Goal: Transaction & Acquisition: Purchase product/service

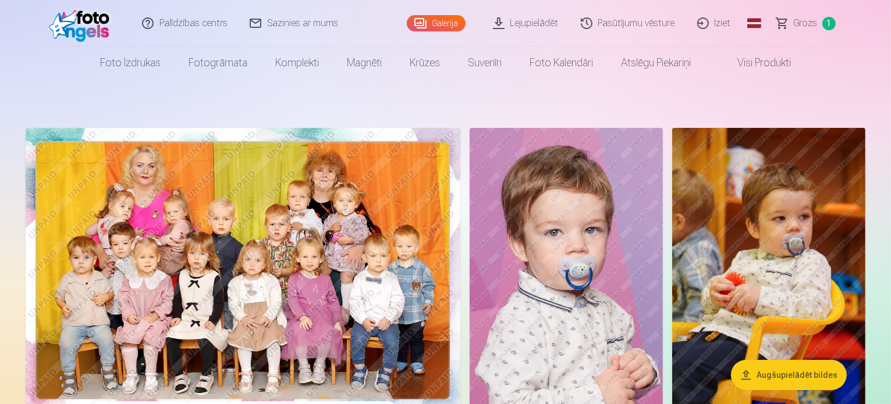
click at [540, 25] on link "Lejupielādēt" at bounding box center [526, 23] width 88 height 47
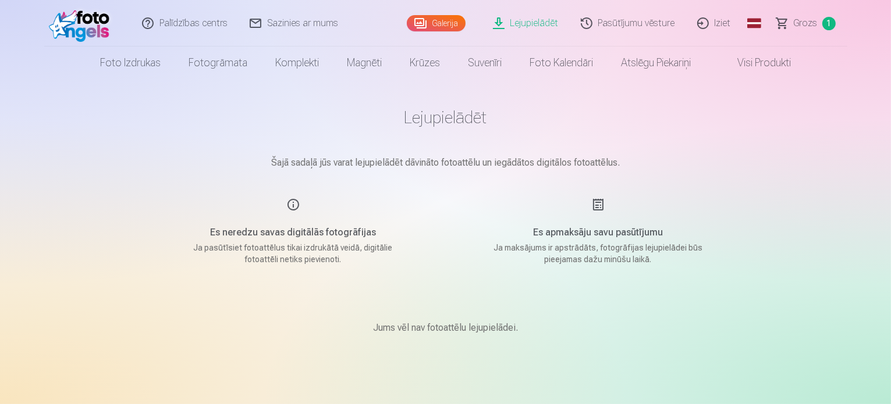
click at [428, 25] on link "Galerija" at bounding box center [436, 23] width 59 height 16
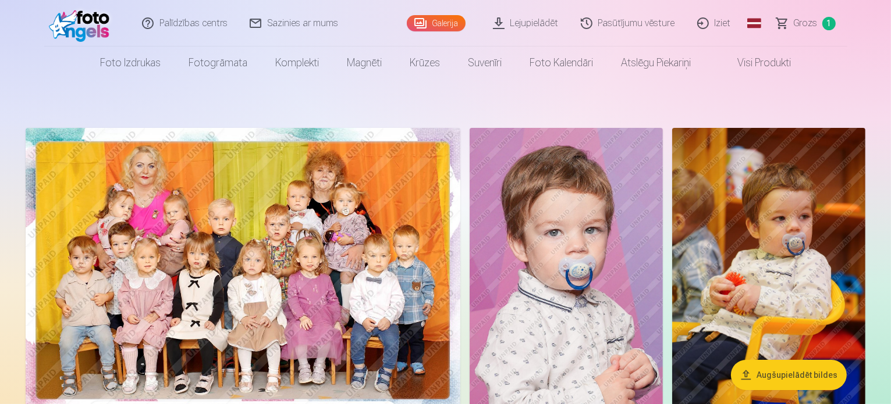
click at [795, 23] on span "Grozs" at bounding box center [805, 23] width 24 height 14
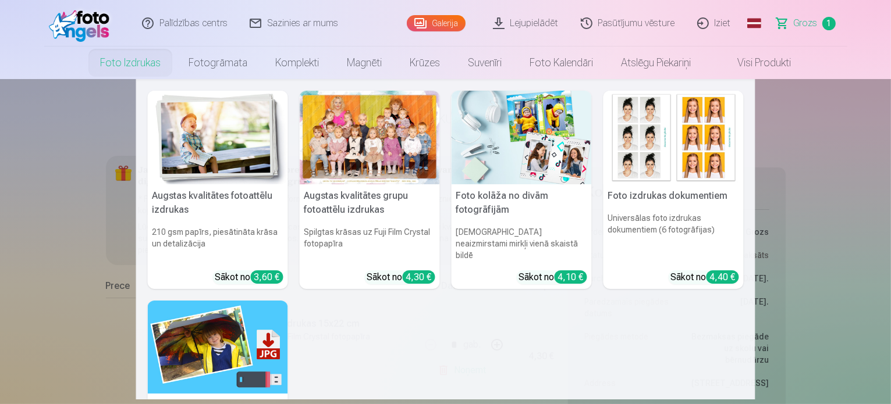
click at [122, 60] on link "Foto izdrukas" at bounding box center [130, 63] width 88 height 33
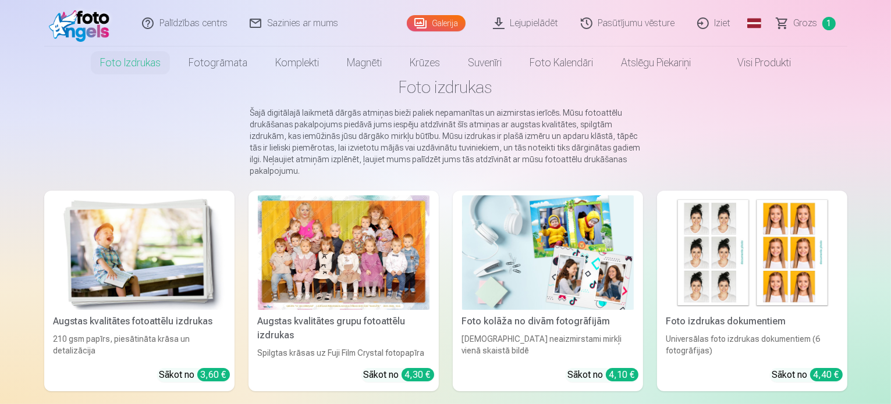
scroll to position [58, 0]
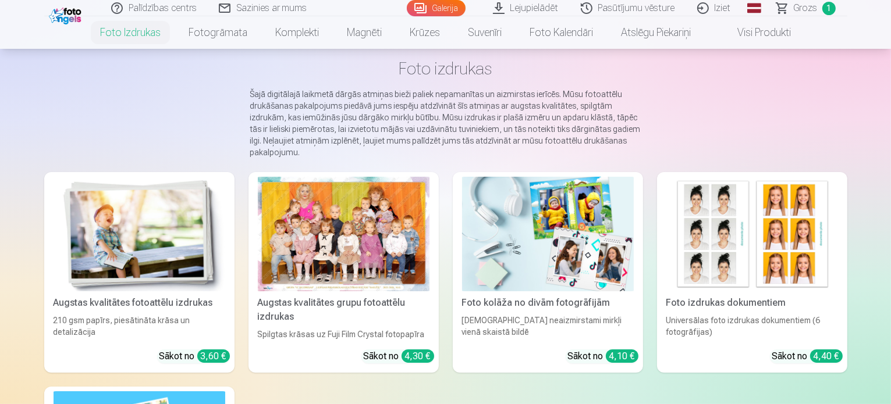
click at [94, 237] on img at bounding box center [140, 234] width 172 height 115
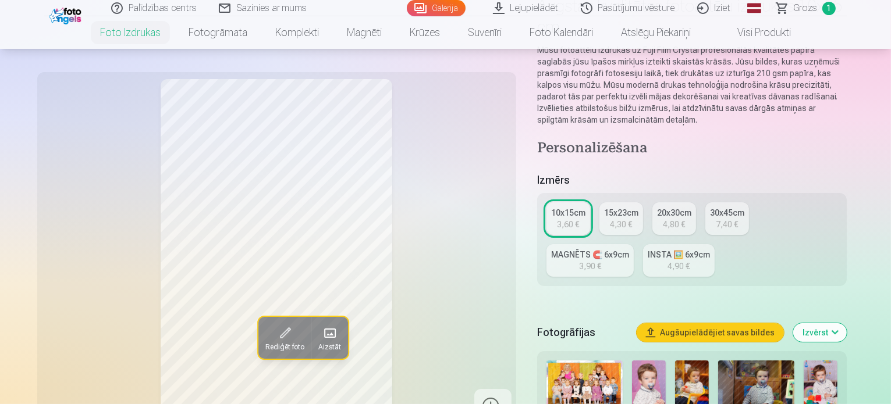
scroll to position [175, 0]
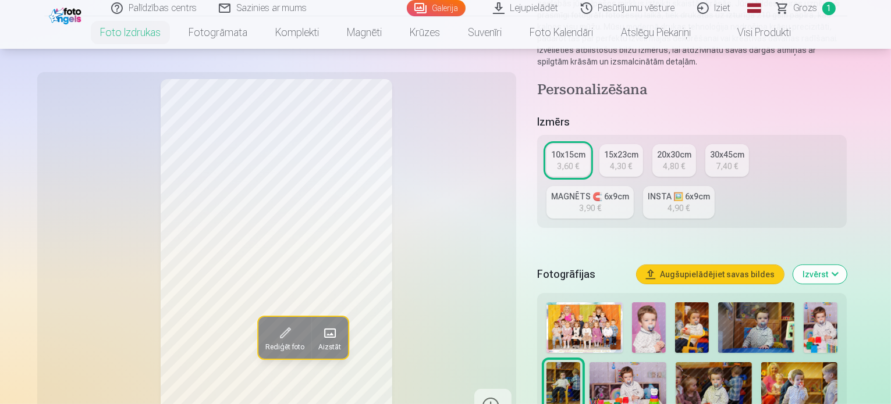
click at [570, 307] on img at bounding box center [584, 327] width 76 height 51
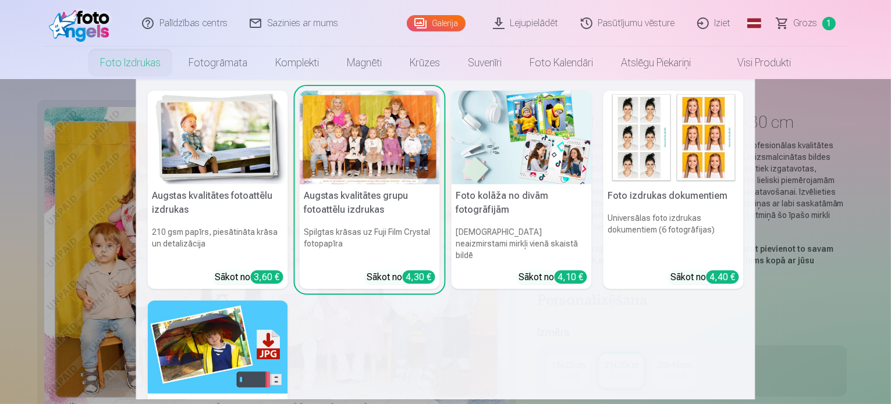
click at [115, 63] on link "Foto izdrukas" at bounding box center [130, 63] width 88 height 33
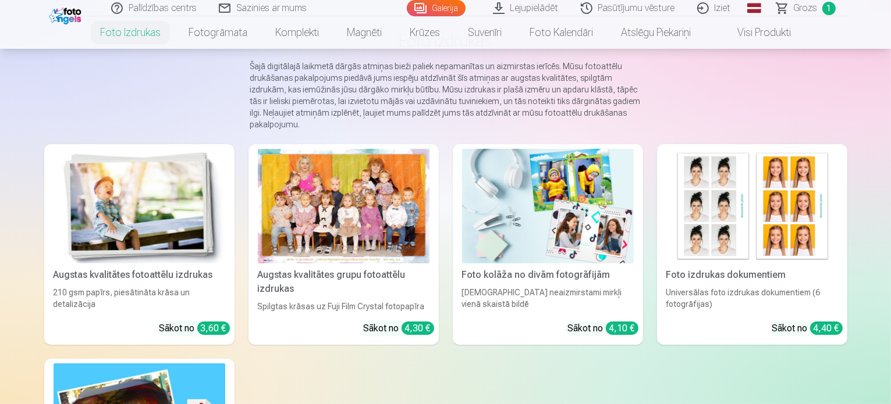
scroll to position [116, 0]
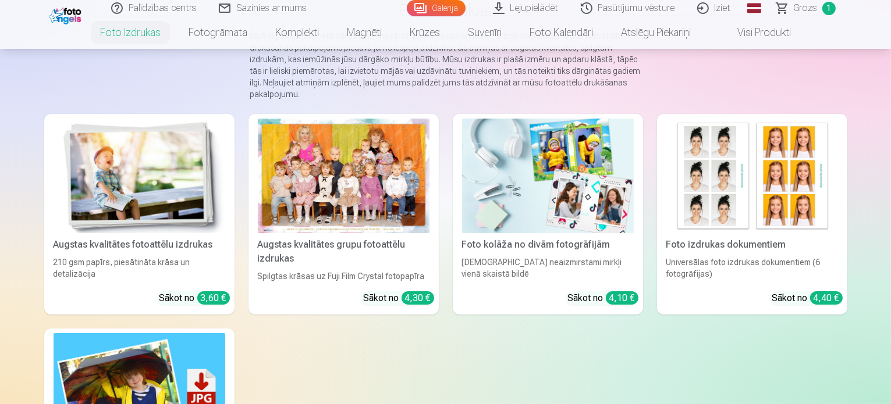
click at [131, 218] on img at bounding box center [140, 176] width 172 height 115
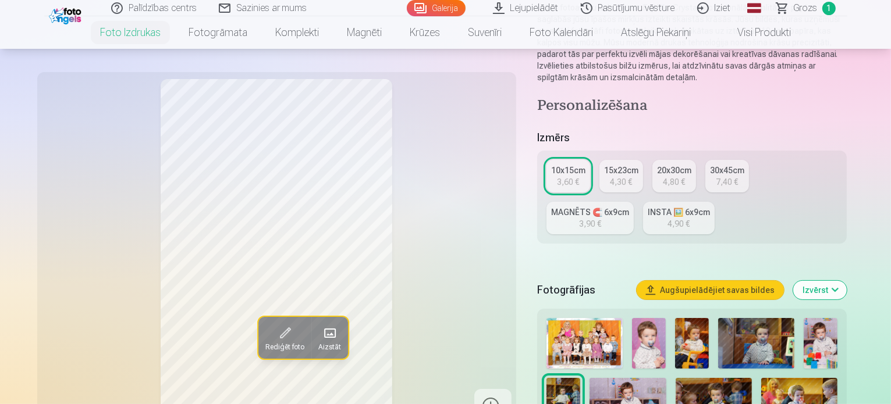
scroll to position [175, 0]
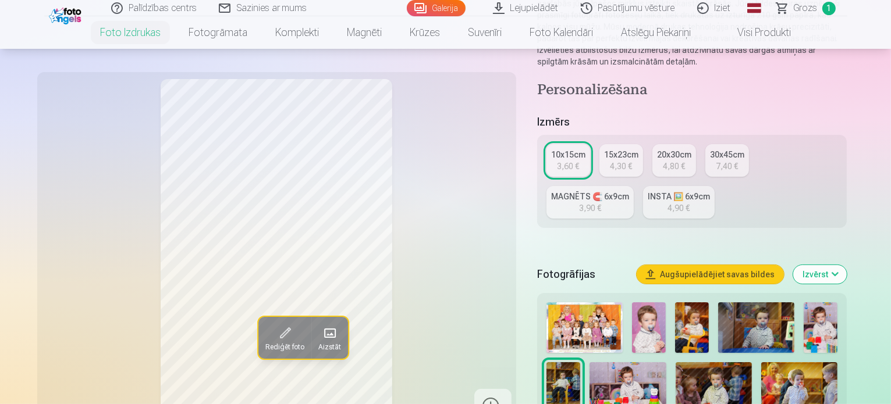
click at [579, 161] on div "3,60 €" at bounding box center [568, 167] width 22 height 12
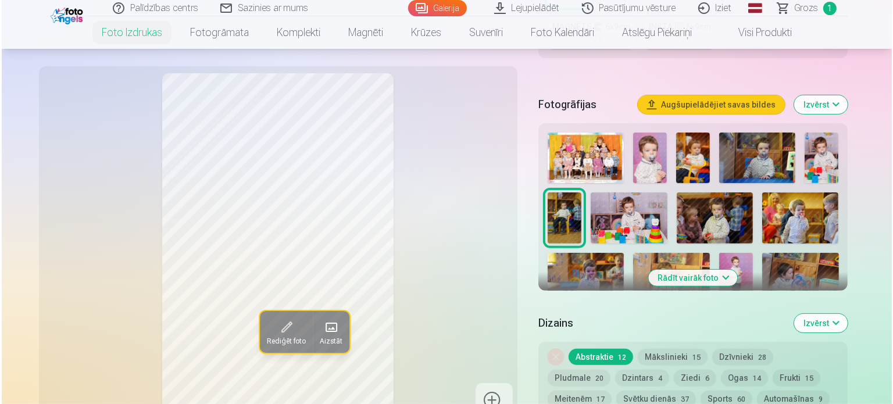
scroll to position [407, 0]
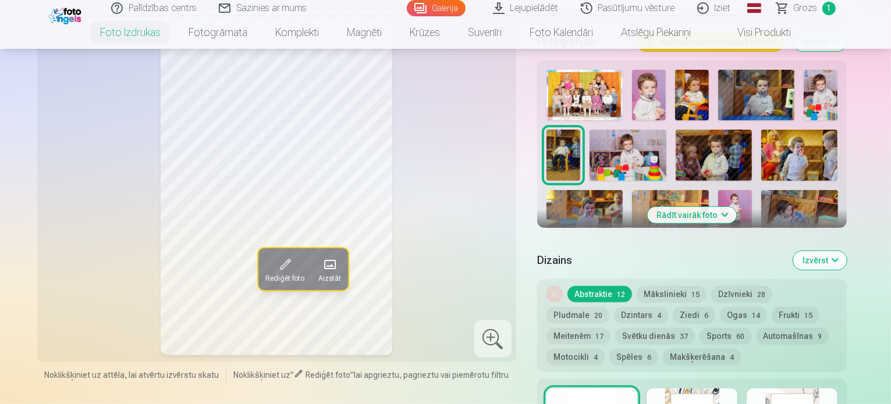
click at [718, 207] on button "Rādīt vairāk foto" at bounding box center [691, 215] width 89 height 16
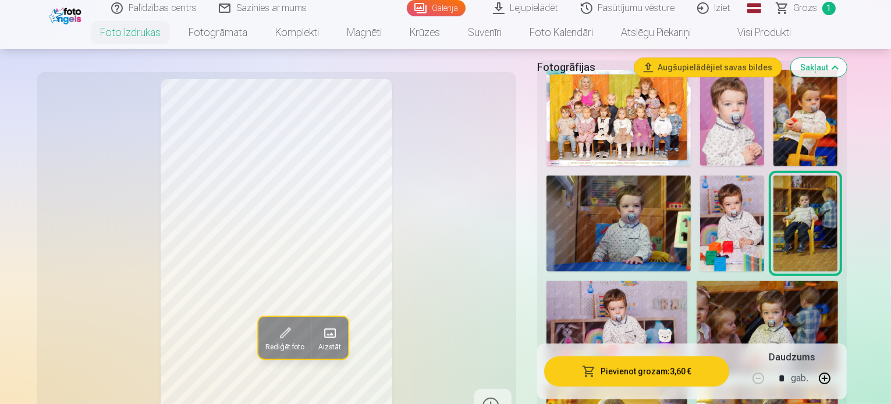
click at [653, 375] on button "Pievienot grozam : 3,60 €" at bounding box center [637, 372] width 186 height 30
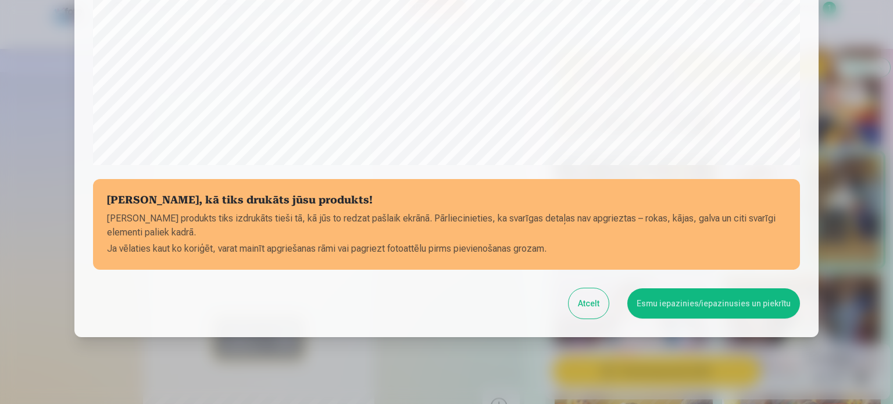
click at [583, 303] on button "Atcelt" at bounding box center [589, 304] width 40 height 30
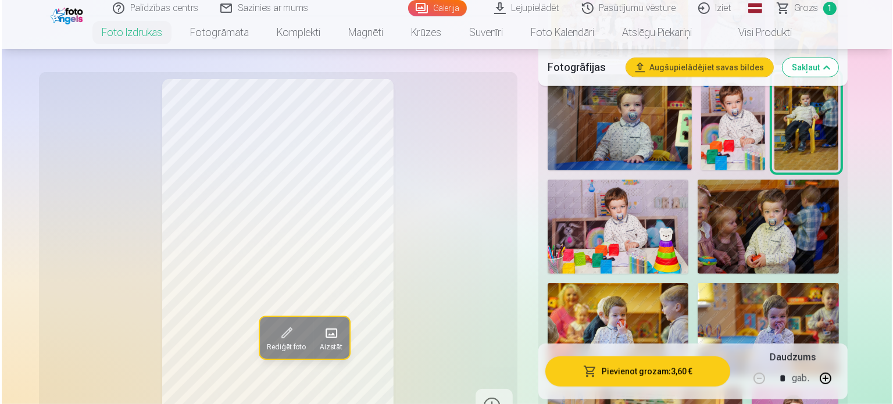
scroll to position [524, 0]
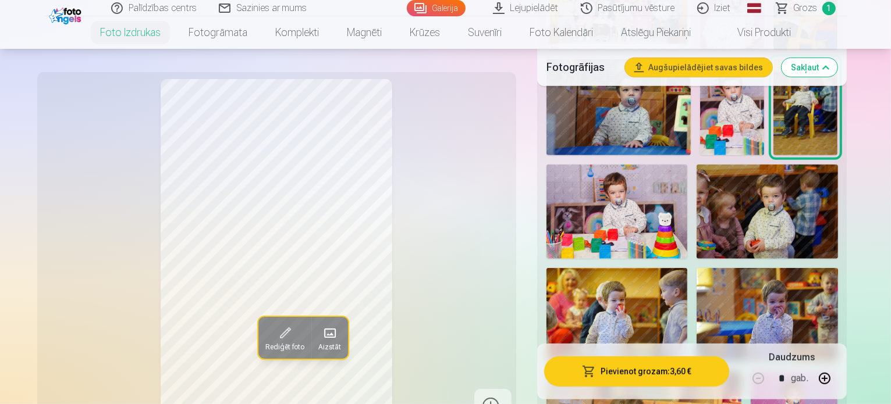
click at [275, 339] on span at bounding box center [284, 333] width 19 height 19
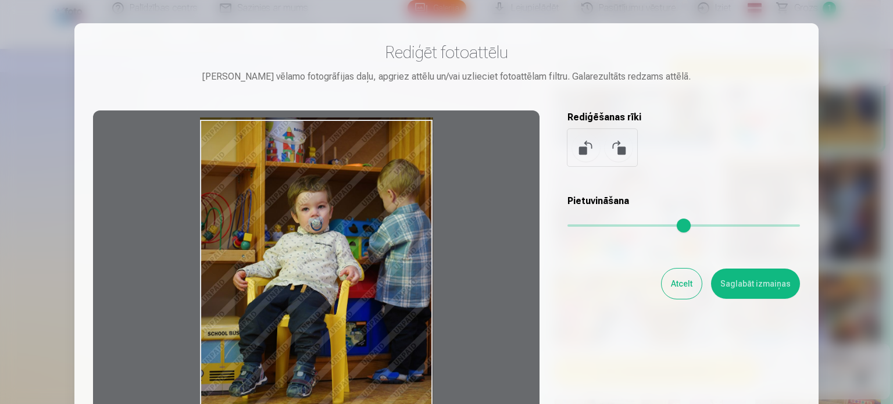
drag, startPoint x: 411, startPoint y: 145, endPoint x: 440, endPoint y: 133, distance: 32.3
click at [440, 133] on div at bounding box center [316, 293] width 447 height 365
drag, startPoint x: 335, startPoint y: 286, endPoint x: 365, endPoint y: 255, distance: 43.2
click at [365, 255] on div at bounding box center [316, 293] width 447 height 365
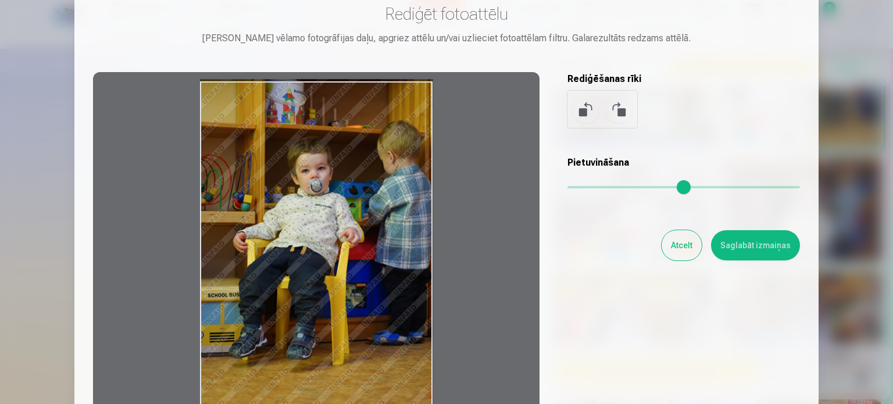
scroll to position [116, 0]
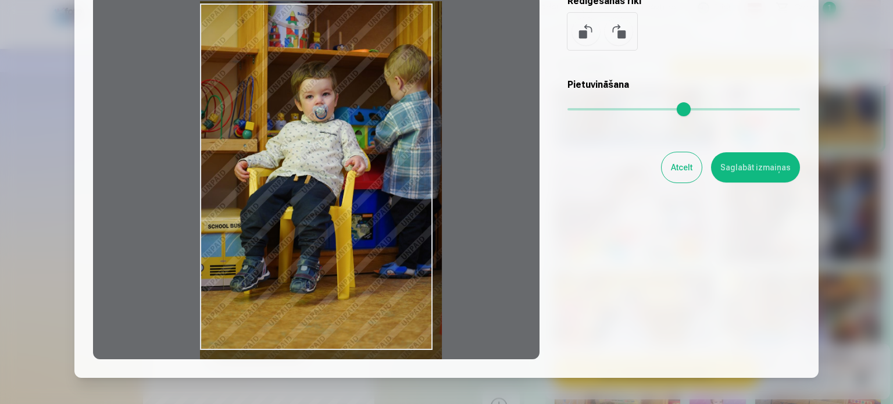
type input "*"
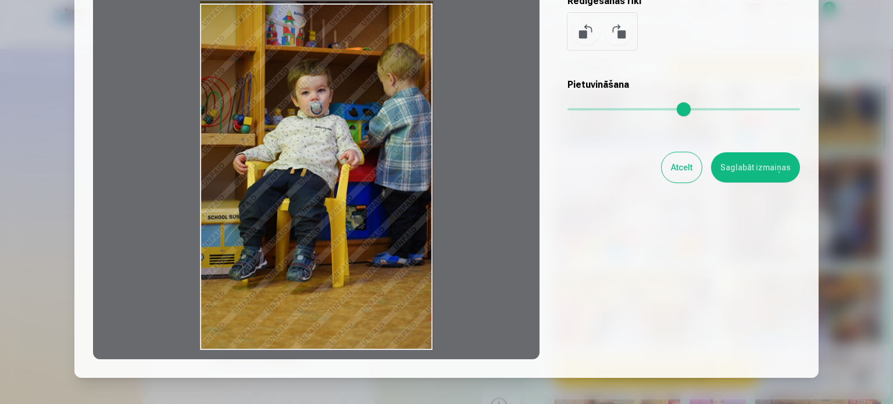
click at [570, 109] on input "range" at bounding box center [684, 109] width 233 height 2
click at [698, 169] on button "Atcelt" at bounding box center [682, 167] width 40 height 30
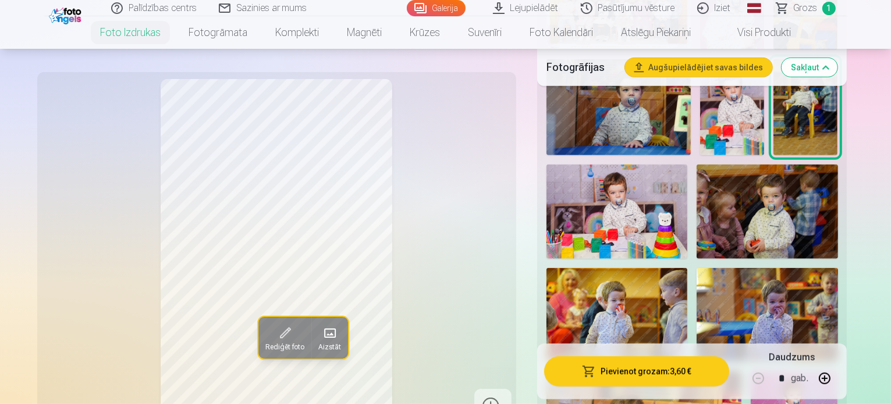
click at [656, 374] on button "Pievienot grozam : 3,60 €" at bounding box center [637, 372] width 186 height 30
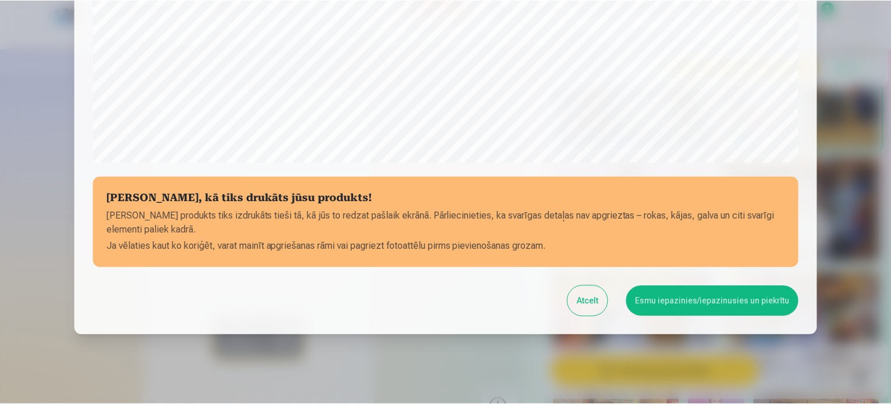
scroll to position [433, 0]
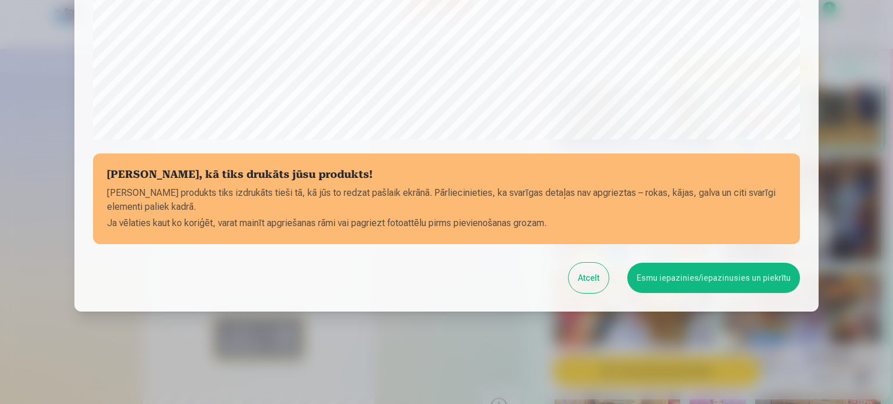
click at [668, 280] on button "Esmu iepazinies/iepazinusies un piekrītu" at bounding box center [714, 278] width 173 height 30
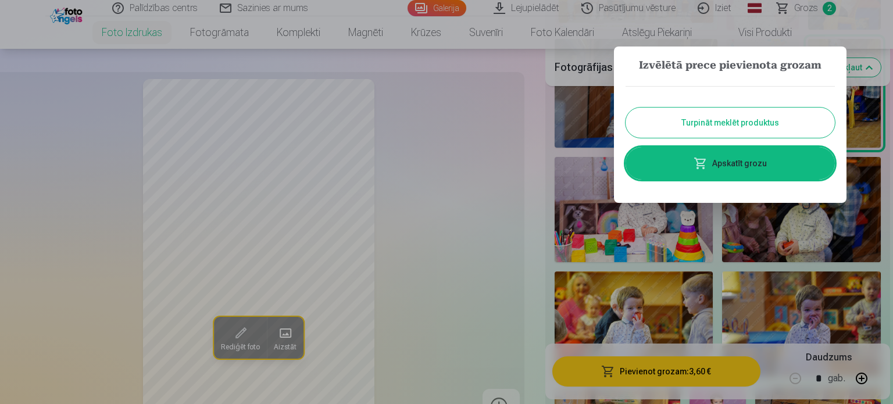
click at [727, 125] on button "Turpināt meklēt produktus" at bounding box center [730, 123] width 209 height 30
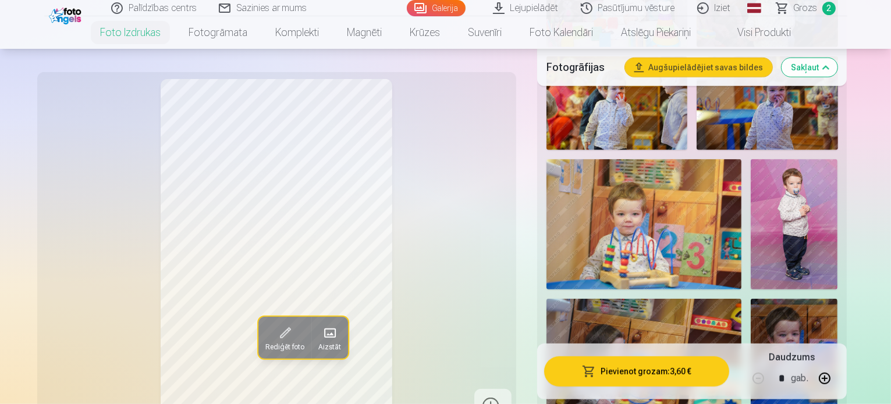
scroll to position [756, 0]
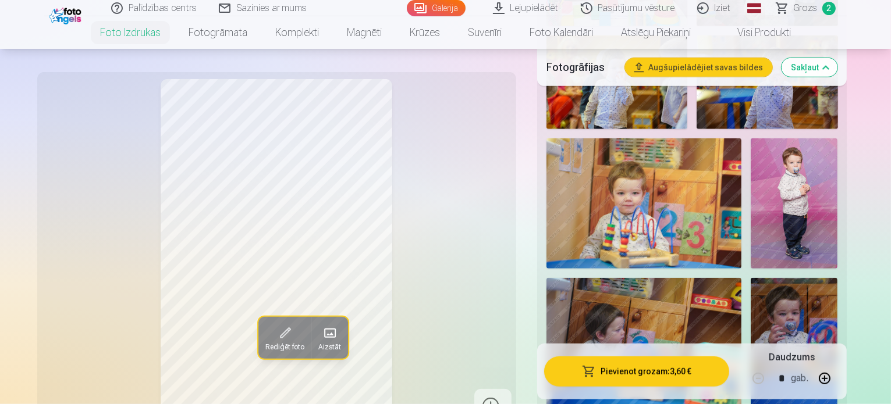
click at [750, 202] on img at bounding box center [793, 203] width 87 height 130
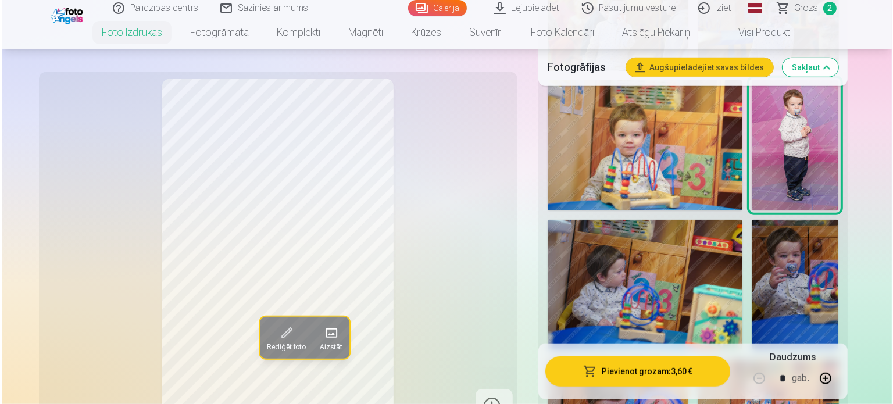
scroll to position [873, 0]
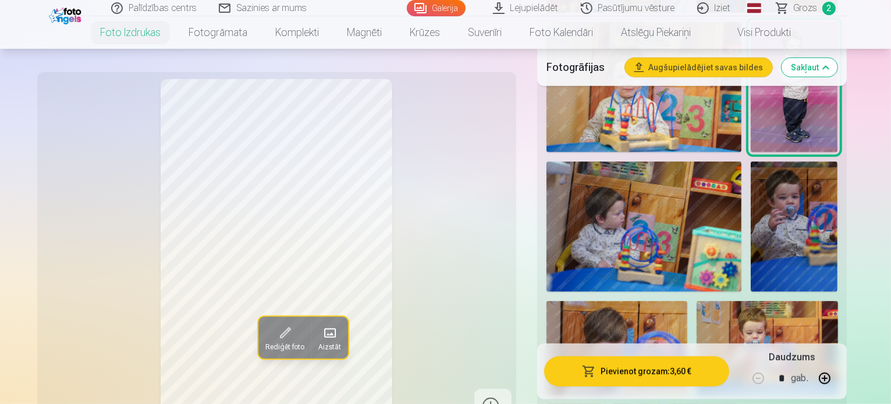
click at [665, 373] on button "Pievienot grozam : 3,60 €" at bounding box center [637, 372] width 186 height 30
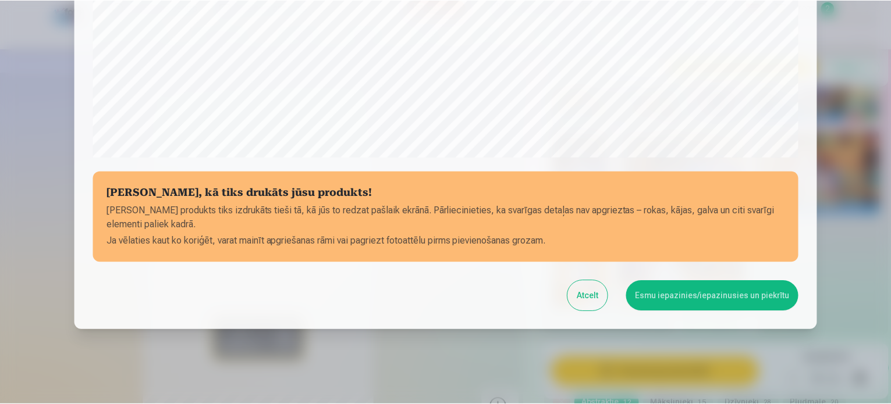
scroll to position [433, 0]
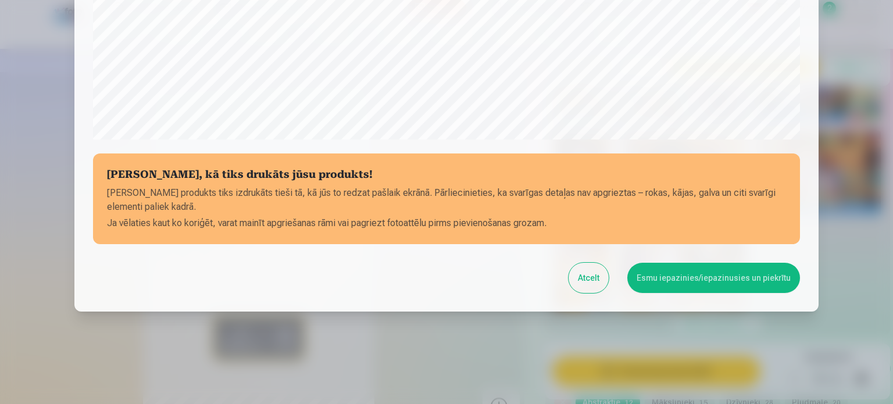
click at [675, 280] on button "Esmu iepazinies/iepazinusies un piekrītu" at bounding box center [714, 278] width 173 height 30
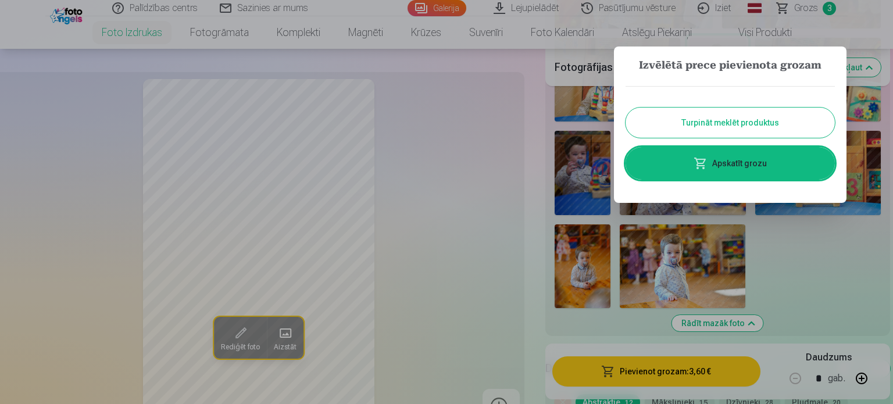
click at [739, 125] on button "Turpināt meklēt produktus" at bounding box center [730, 123] width 209 height 30
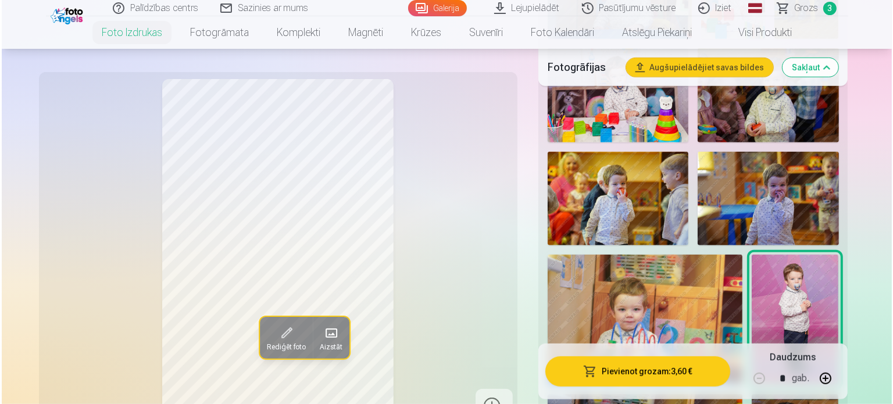
scroll to position [756, 0]
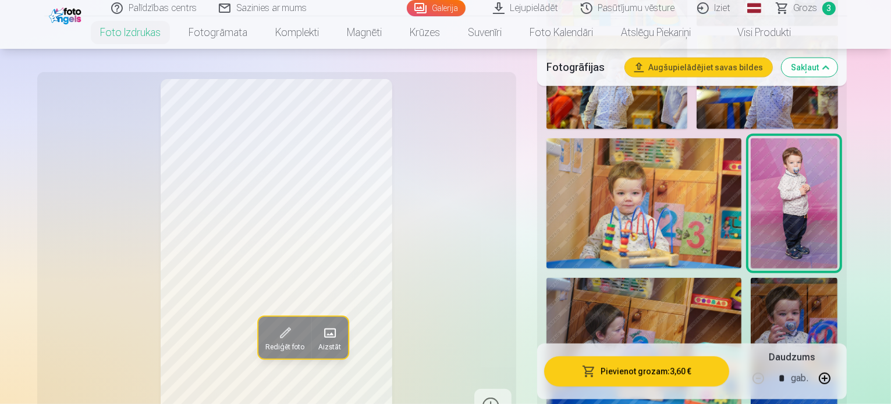
click at [667, 373] on button "Pievienot grozam : 3,60 €" at bounding box center [637, 372] width 186 height 30
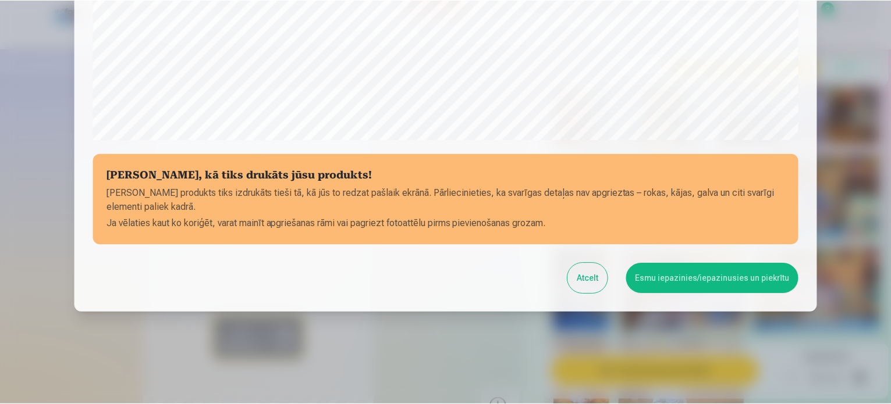
scroll to position [433, 0]
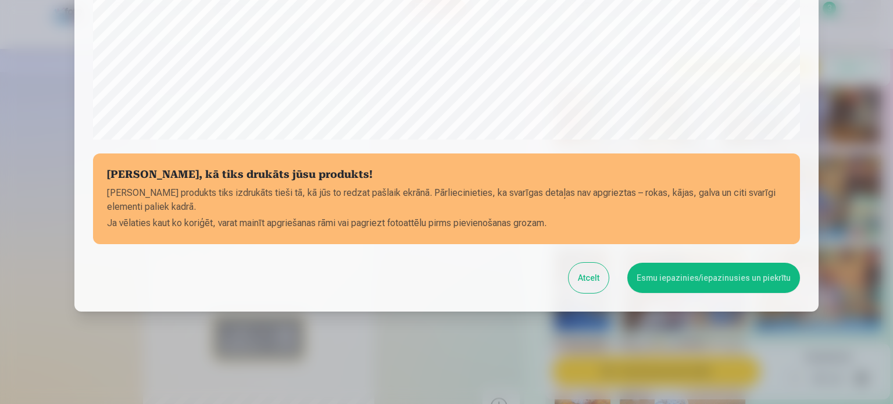
click at [686, 279] on button "Esmu iepazinies/iepazinusies un piekrītu" at bounding box center [714, 278] width 173 height 30
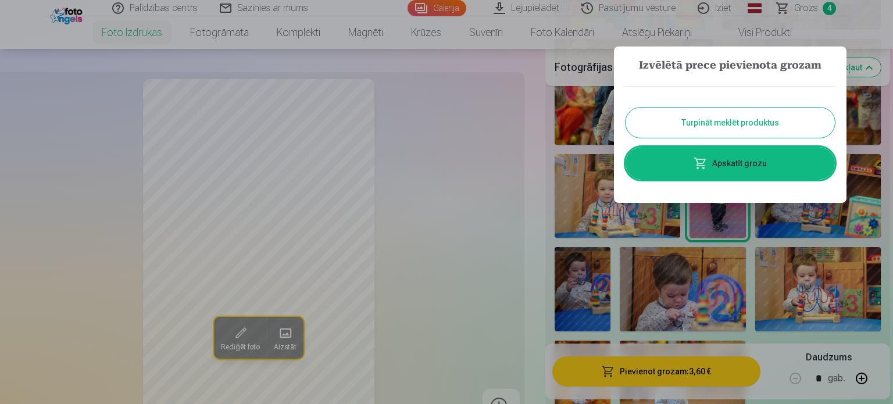
click at [724, 167] on link "Apskatīt grozu" at bounding box center [730, 163] width 209 height 33
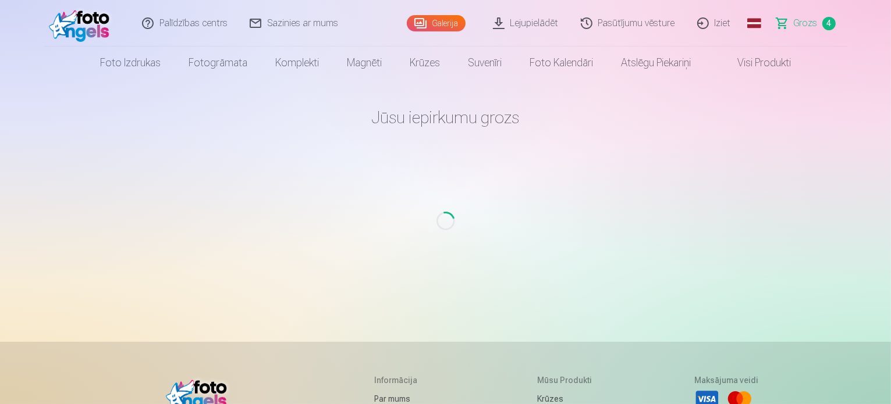
click at [803, 24] on span "Grozs" at bounding box center [805, 23] width 24 height 14
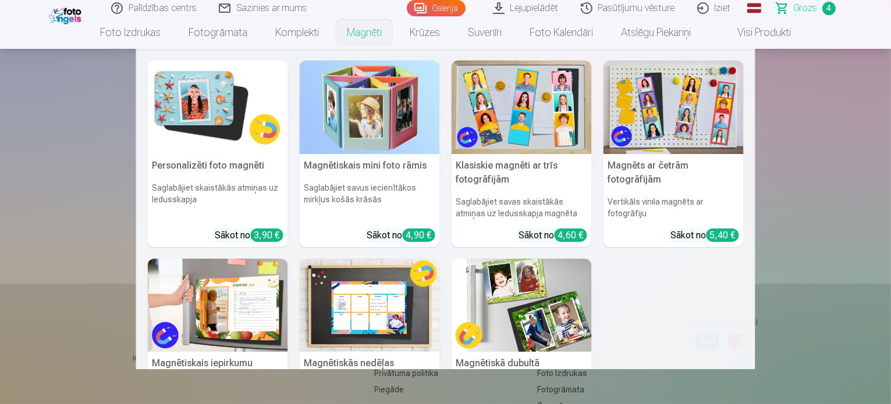
scroll to position [58, 0]
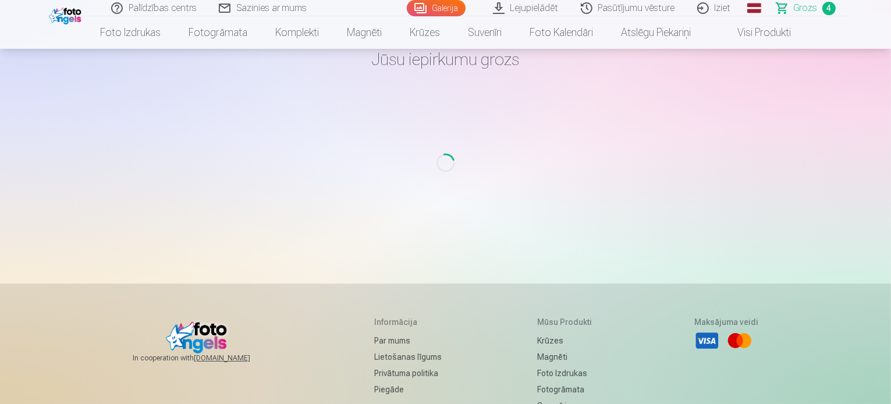
click at [804, 11] on span "Grozs" at bounding box center [805, 8] width 24 height 14
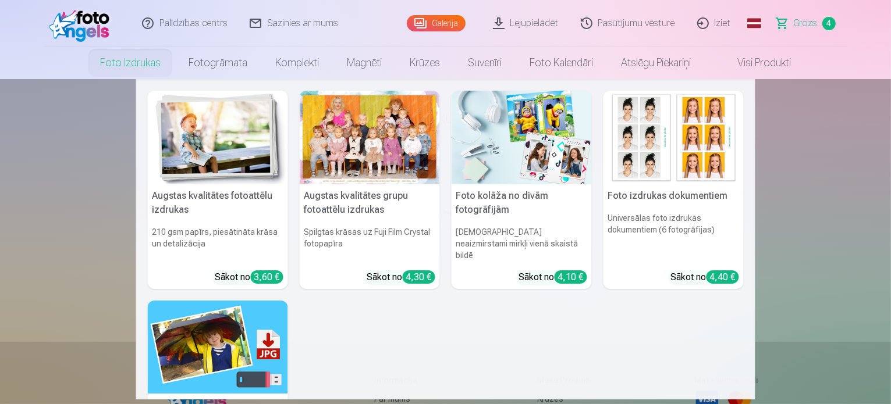
click at [124, 63] on link "Foto izdrukas" at bounding box center [130, 63] width 88 height 33
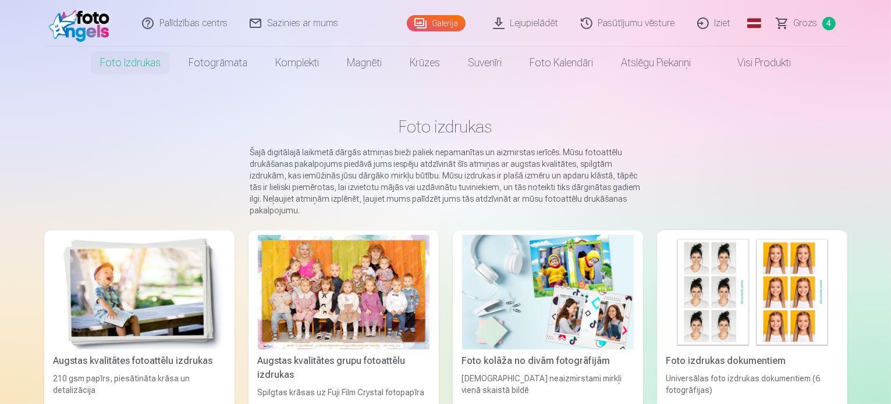
click at [807, 25] on span "Grozs" at bounding box center [805, 23] width 24 height 14
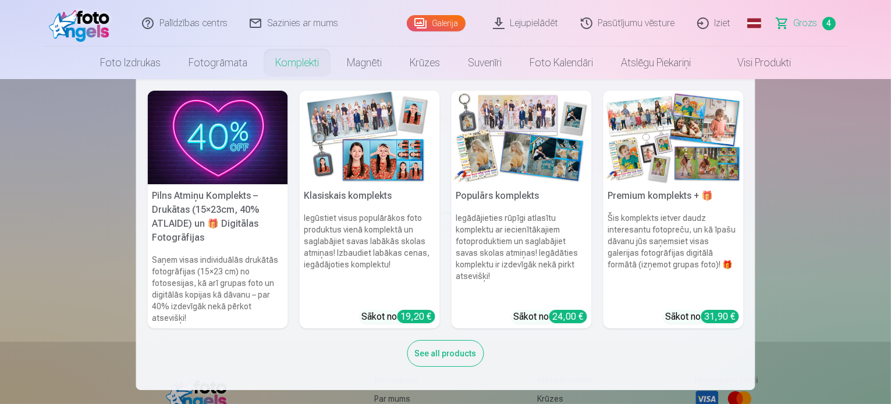
click at [525, 218] on h6 "Iegādājieties rūpīgi atlasītu komplektu ar iecienītākajiem fotoproduktiem un sa…" at bounding box center [521, 257] width 140 height 98
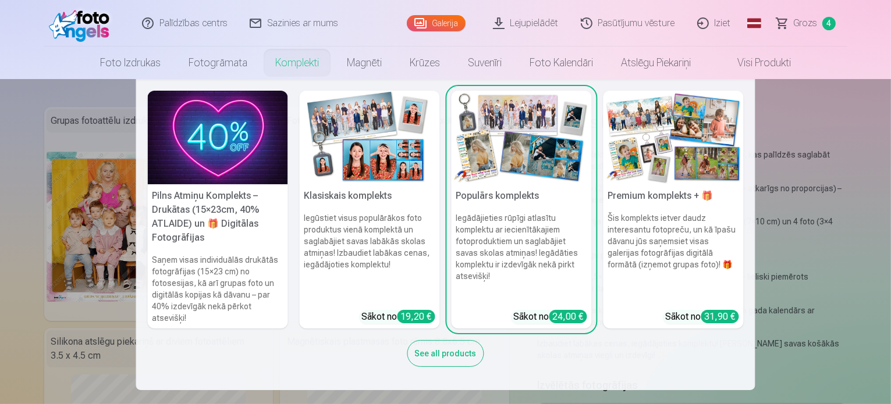
click at [524, 268] on h6 "Iegādājieties rūpīgi atlasītu komplektu ar iecienītākajiem fotoproduktiem un sa…" at bounding box center [521, 257] width 140 height 98
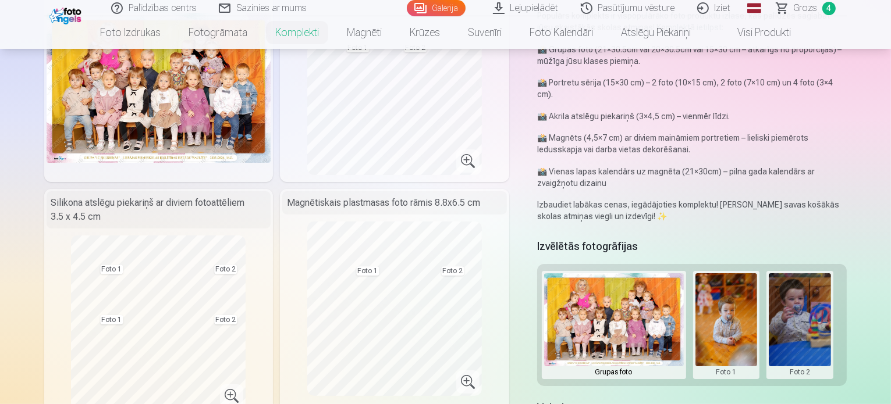
scroll to position [175, 0]
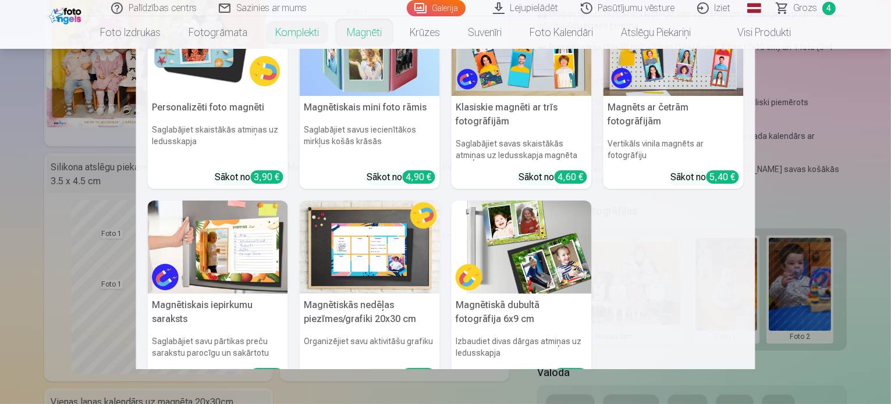
click at [357, 34] on link "Magnēti" at bounding box center [364, 32] width 63 height 33
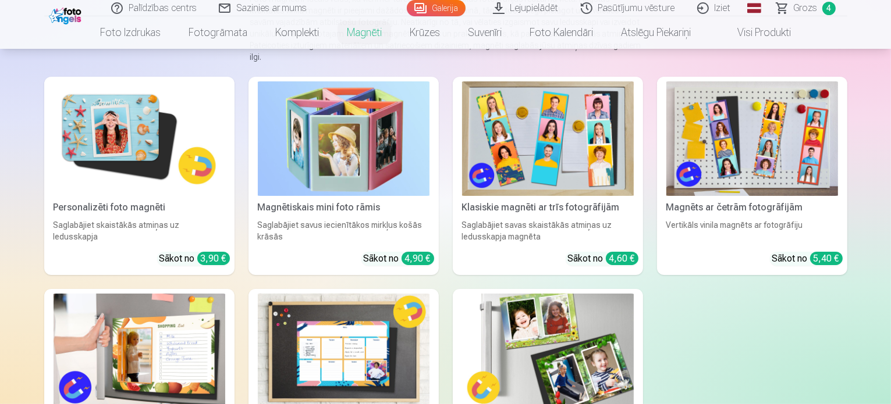
scroll to position [116, 0]
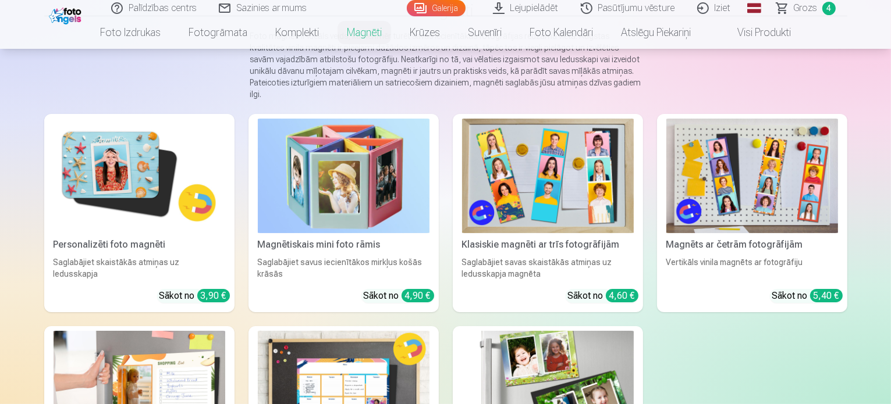
click at [83, 186] on img at bounding box center [140, 176] width 172 height 115
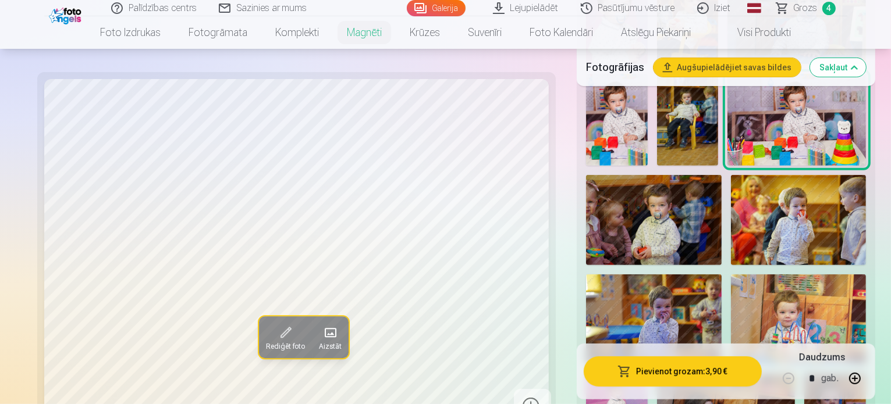
scroll to position [524, 0]
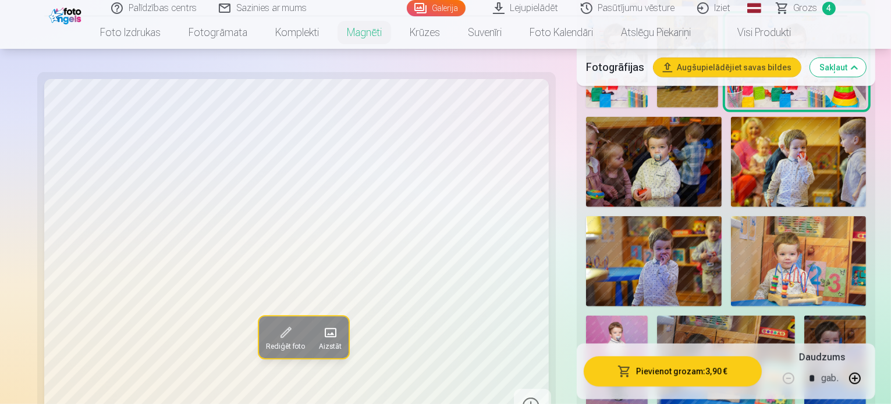
click at [647, 316] on img at bounding box center [617, 362] width 62 height 92
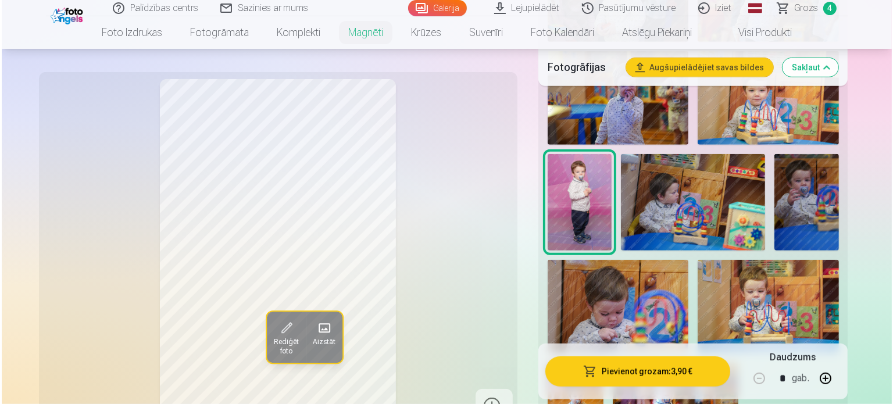
scroll to position [677, 0]
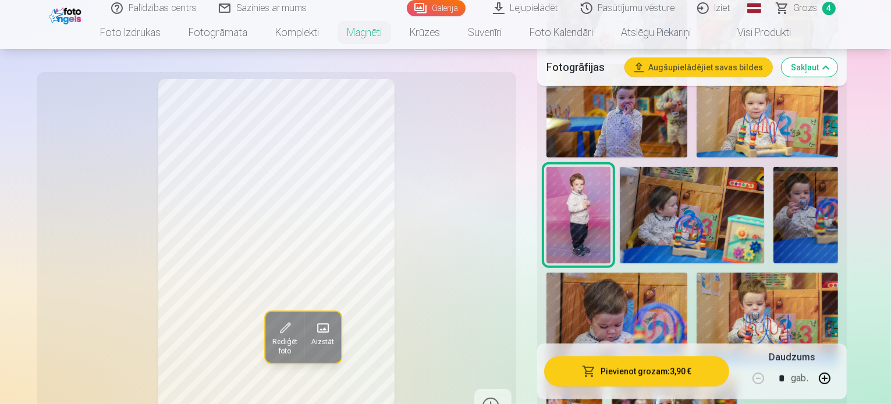
click at [642, 373] on button "Pievienot grozam : 3,90 €" at bounding box center [637, 372] width 186 height 30
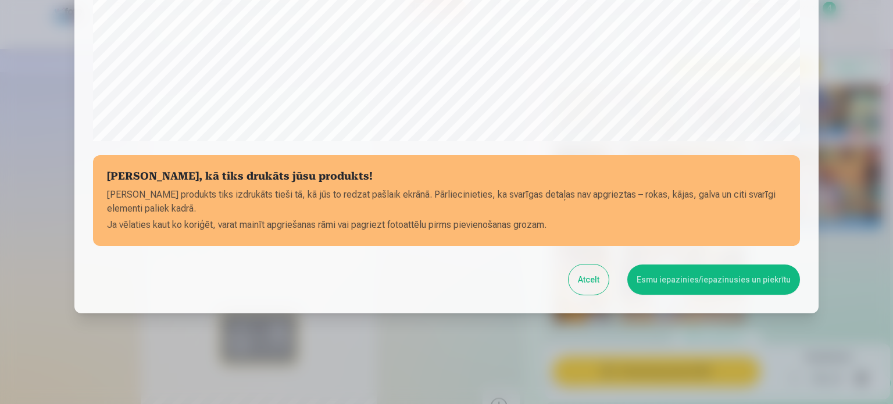
scroll to position [433, 0]
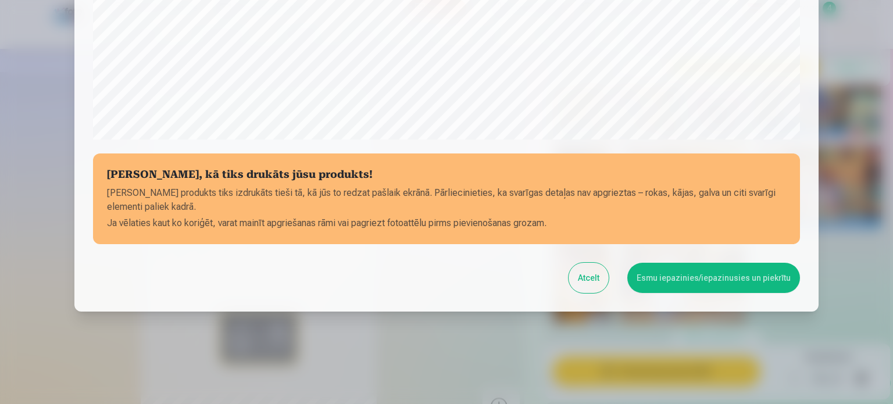
click at [688, 274] on button "Esmu iepazinies/iepazinusies un piekrītu" at bounding box center [714, 278] width 173 height 30
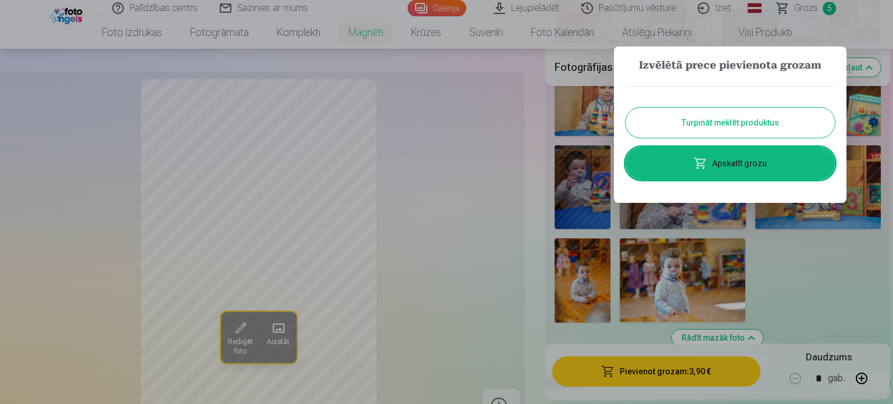
click at [727, 166] on link "Apskatīt grozu" at bounding box center [730, 163] width 209 height 33
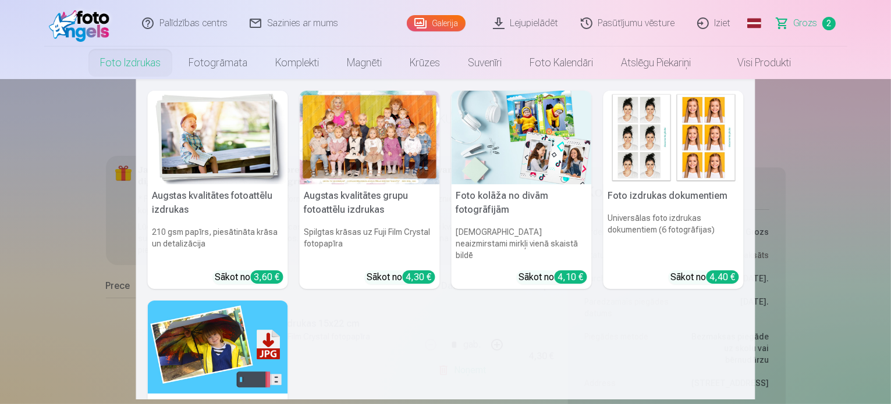
click at [132, 64] on link "Foto izdrukas" at bounding box center [130, 63] width 88 height 33
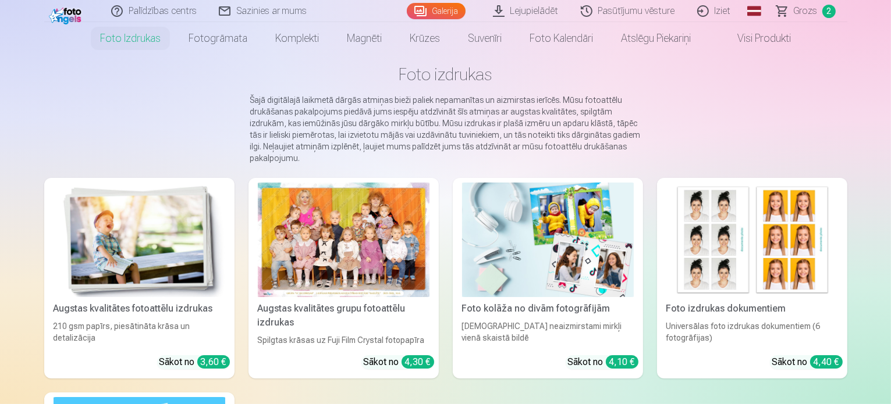
scroll to position [116, 0]
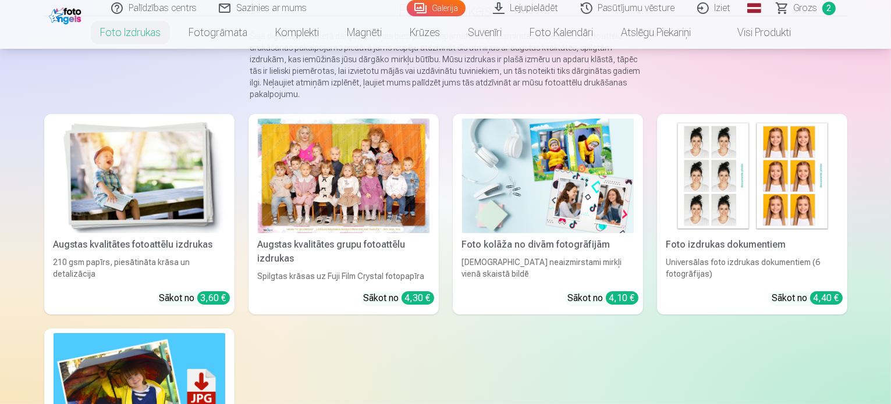
click at [130, 197] on img at bounding box center [140, 176] width 172 height 115
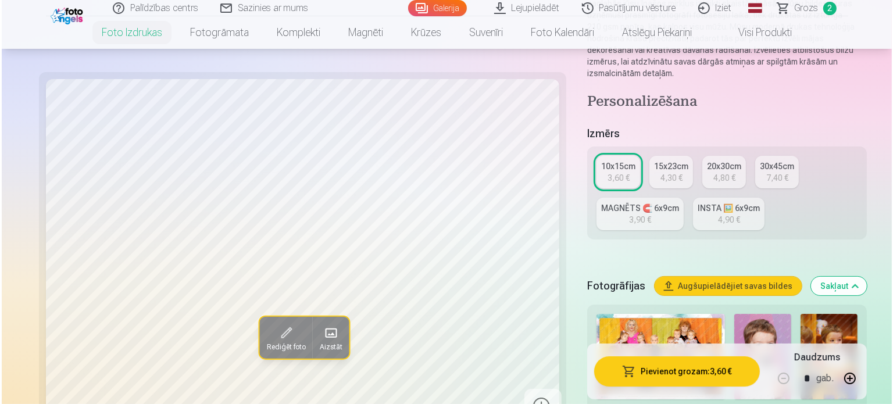
scroll to position [291, 0]
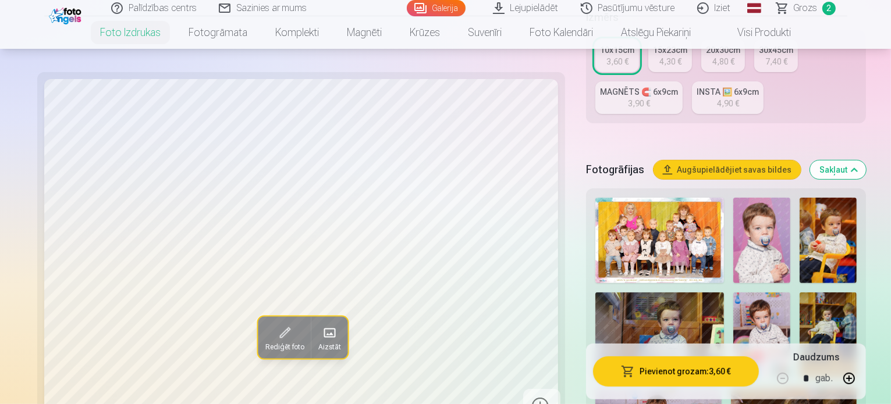
click at [763, 219] on img at bounding box center [761, 241] width 57 height 86
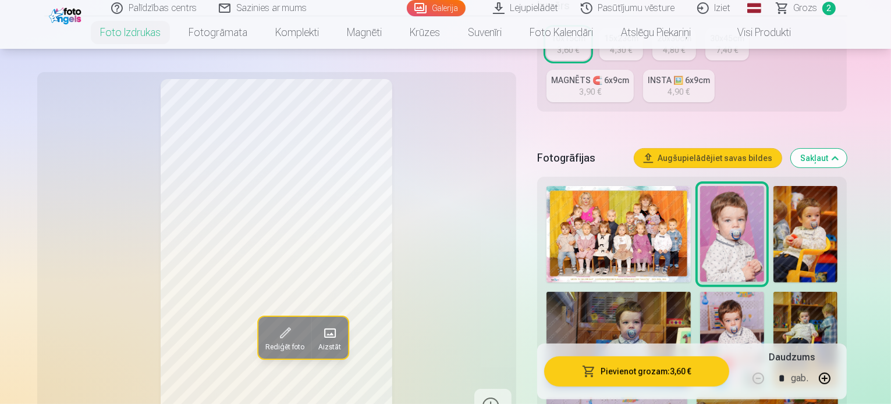
click at [656, 373] on button "Pievienot grozam : 3,60 €" at bounding box center [637, 372] width 186 height 30
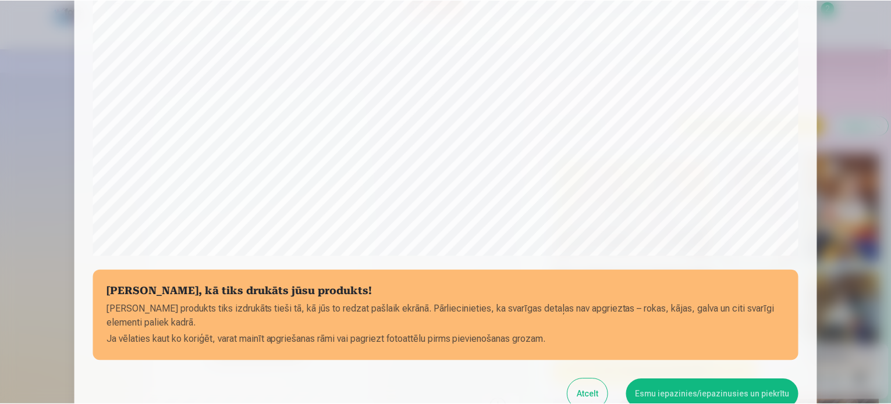
scroll to position [433, 0]
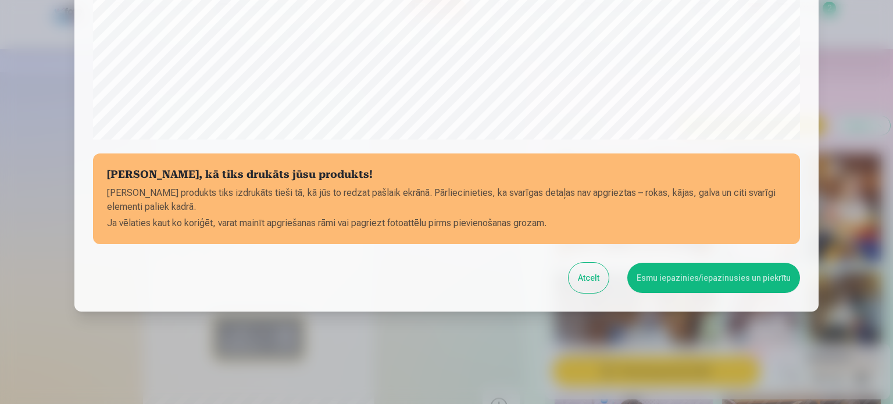
click at [668, 280] on button "Esmu iepazinies/iepazinusies un piekrītu" at bounding box center [714, 278] width 173 height 30
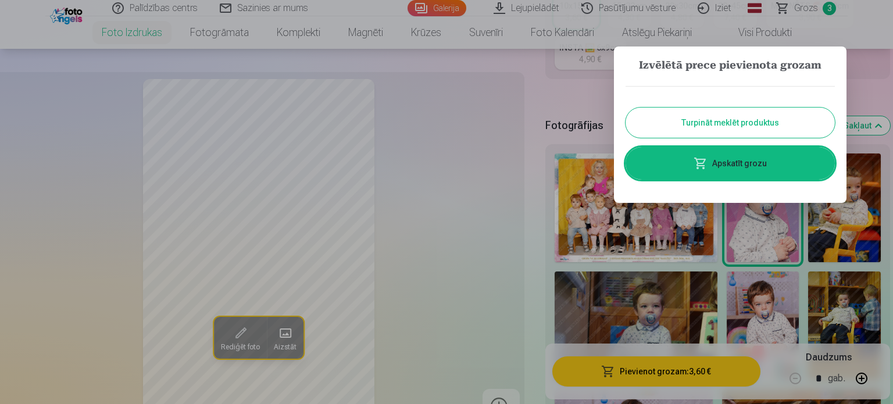
click at [735, 123] on button "Turpināt meklēt produktus" at bounding box center [730, 123] width 209 height 30
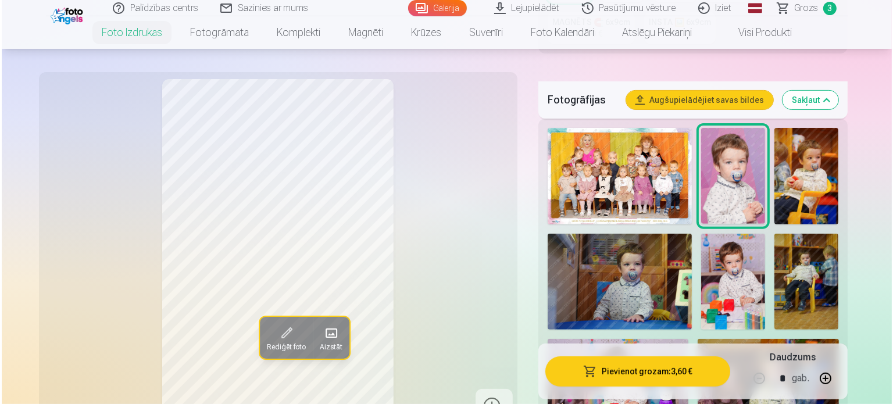
scroll to position [407, 0]
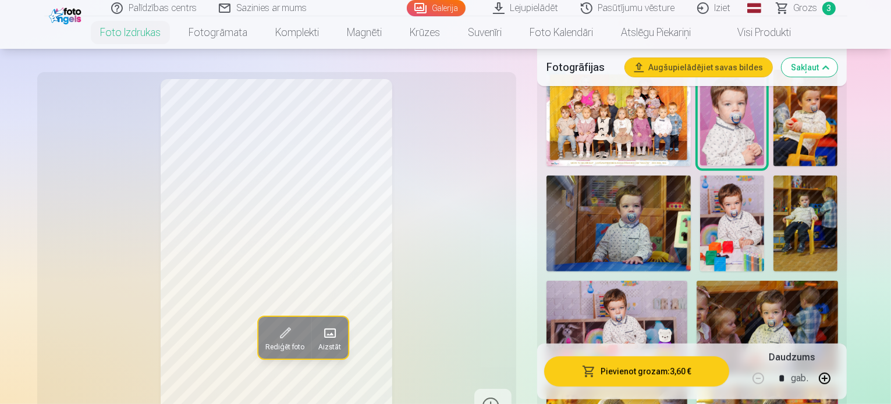
click at [837, 197] on img at bounding box center [805, 224] width 64 height 97
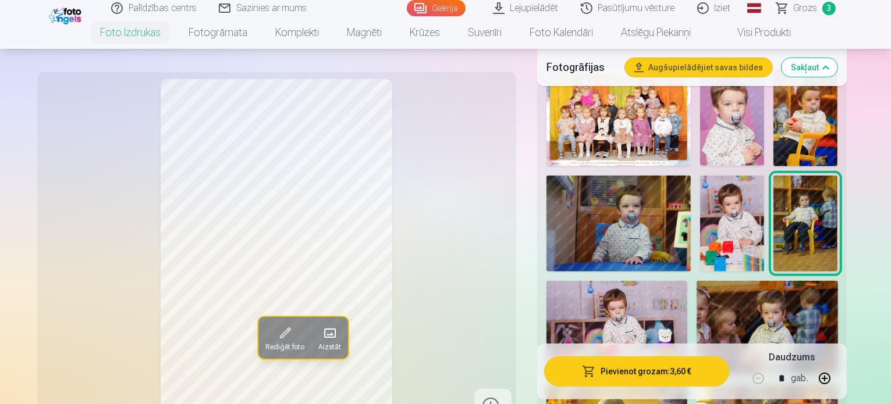
click at [654, 374] on button "Pievienot grozam : 3,60 €" at bounding box center [637, 372] width 186 height 30
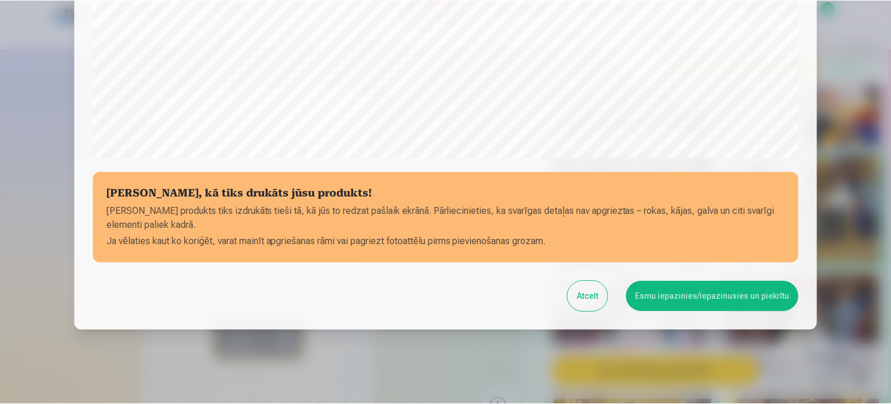
scroll to position [433, 0]
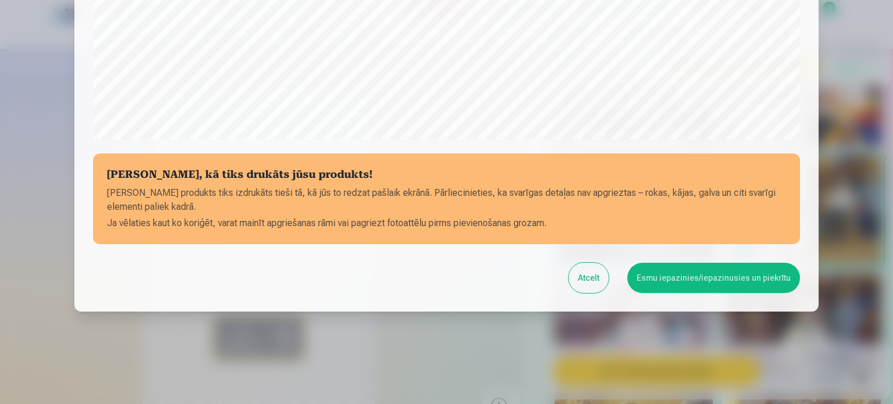
click at [686, 281] on button "Esmu iepazinies/iepazinusies un piekrītu" at bounding box center [714, 278] width 173 height 30
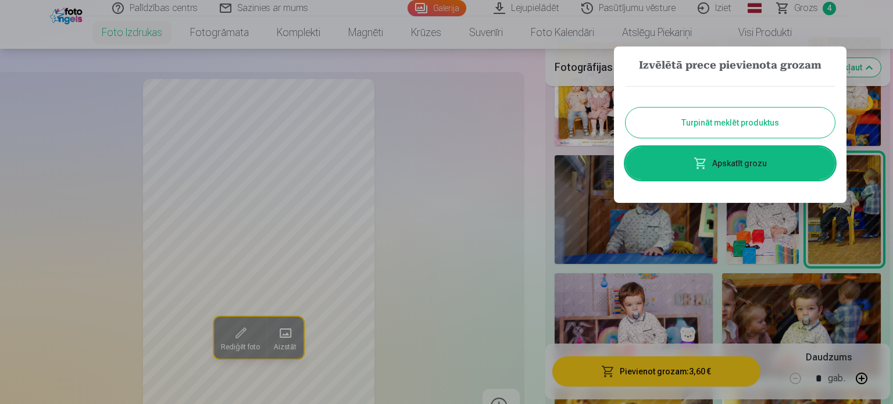
click at [735, 125] on button "Turpināt meklēt produktus" at bounding box center [730, 123] width 209 height 30
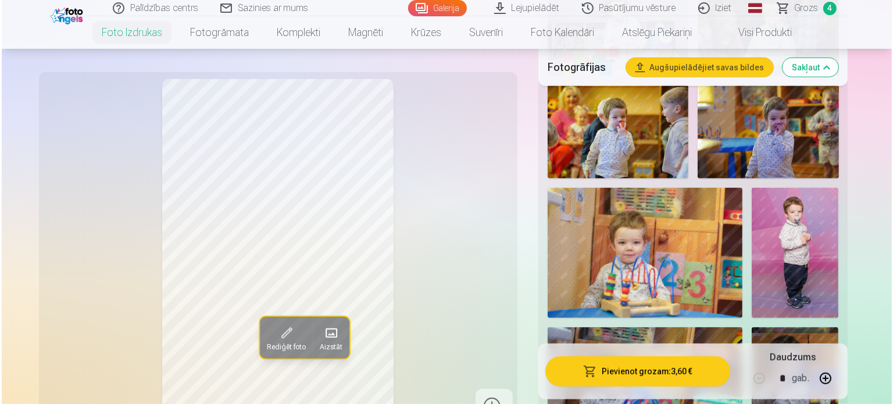
scroll to position [756, 0]
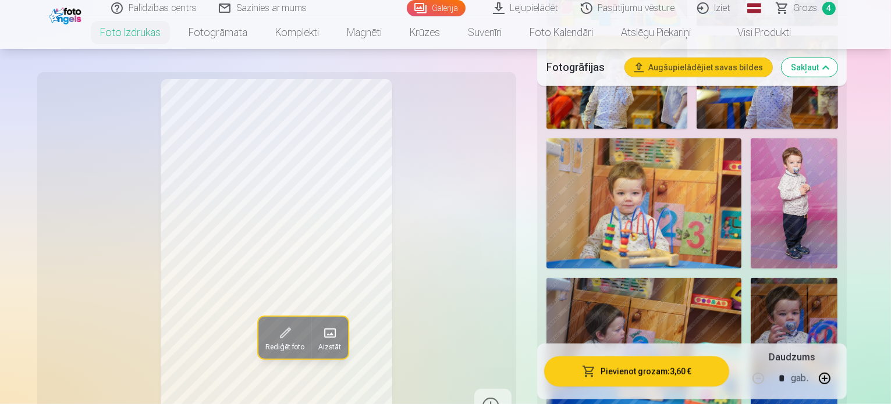
click at [750, 193] on img at bounding box center [793, 203] width 87 height 130
click at [638, 374] on button "Pievienot grozam : 3,60 €" at bounding box center [637, 372] width 186 height 30
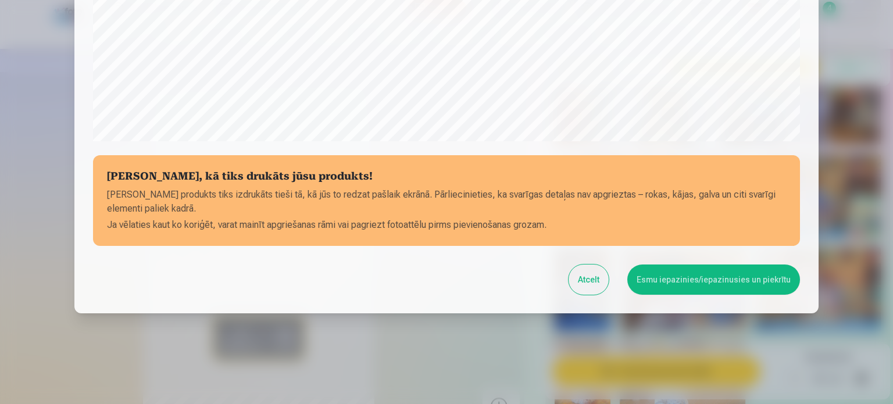
scroll to position [433, 0]
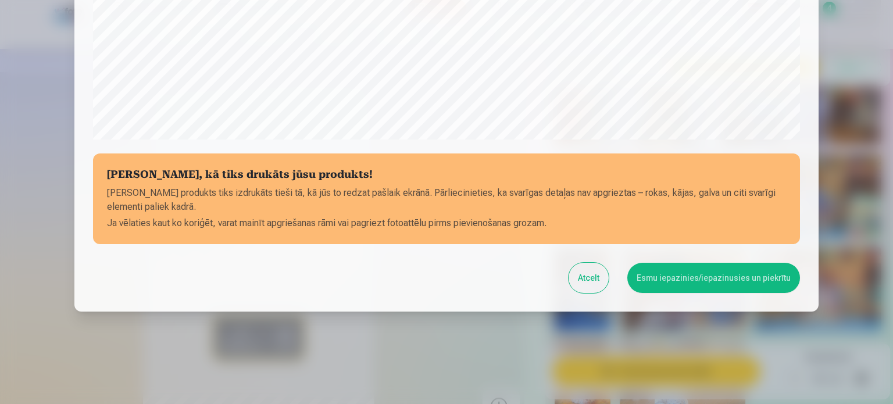
click at [689, 280] on button "Esmu iepazinies/iepazinusies un piekrītu" at bounding box center [714, 278] width 173 height 30
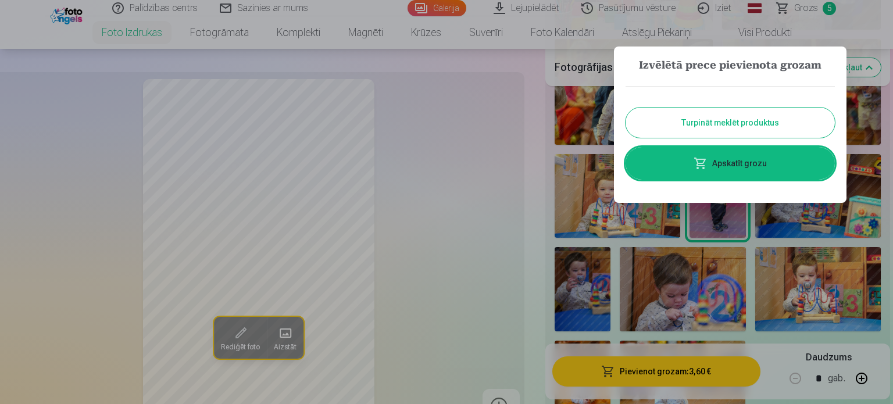
click at [743, 125] on button "Turpināt meklēt produktus" at bounding box center [730, 123] width 209 height 30
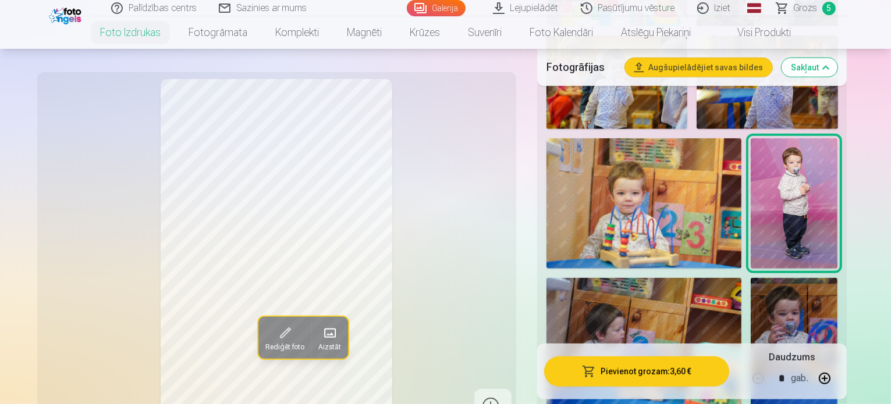
click at [643, 373] on button "Pievienot grozam : 3,60 €" at bounding box center [637, 372] width 186 height 30
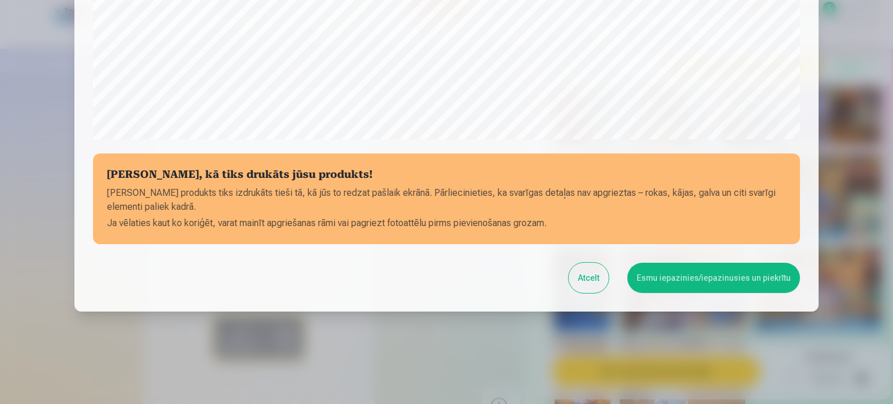
click at [584, 280] on button "Atcelt" at bounding box center [589, 278] width 40 height 30
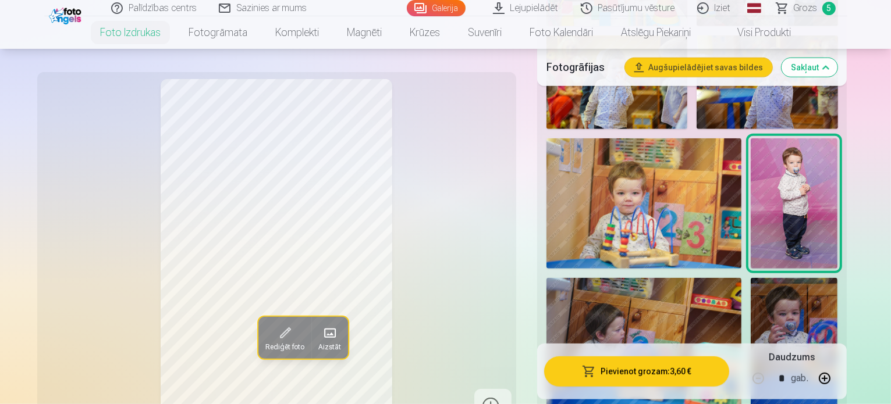
click at [838, 380] on button "button" at bounding box center [824, 379] width 28 height 28
type input "*"
click at [647, 369] on button "Pievienot grozam : 7,20 €" at bounding box center [637, 372] width 186 height 30
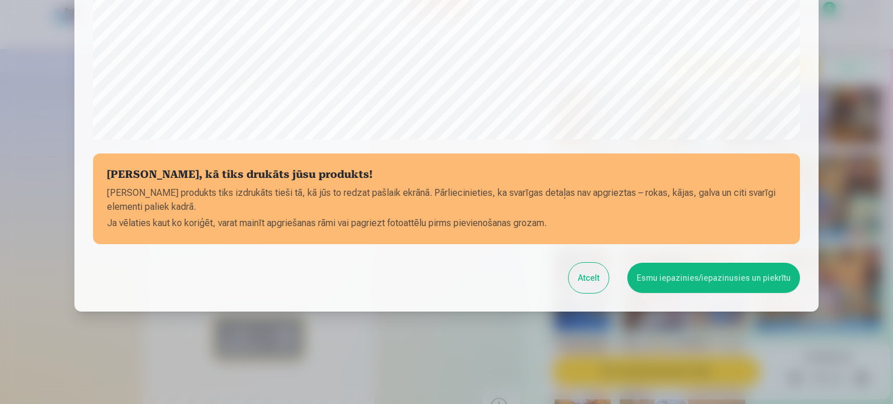
click at [672, 279] on button "Esmu iepazinies/iepazinusies un piekrītu" at bounding box center [714, 278] width 173 height 30
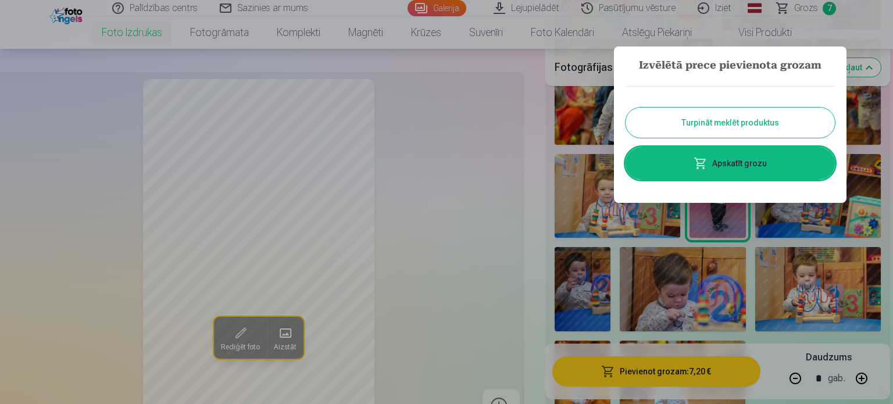
click at [733, 161] on link "Apskatīt grozu" at bounding box center [730, 163] width 209 height 33
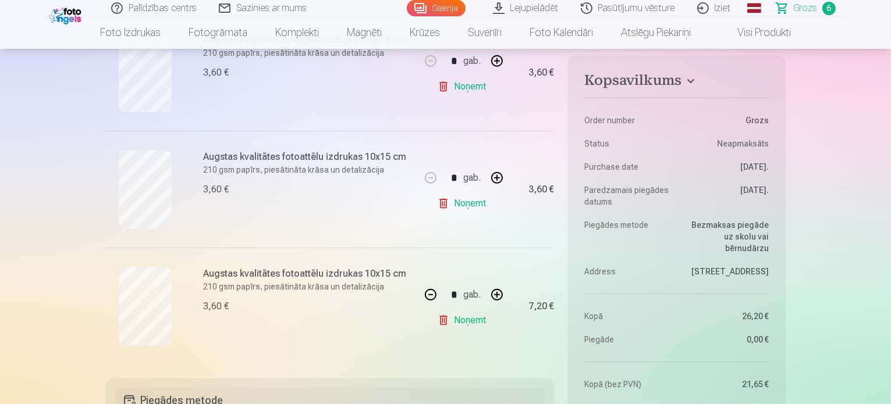
scroll to position [640, 0]
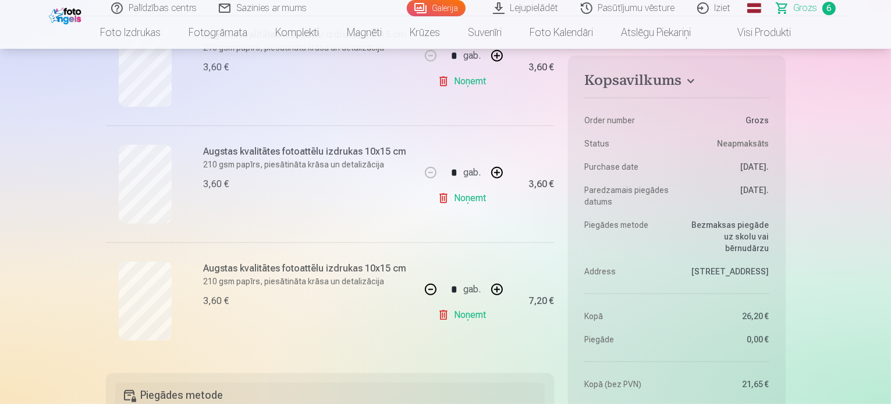
click at [462, 197] on link "Noņemt" at bounding box center [463, 198] width 53 height 23
click at [500, 288] on button "button" at bounding box center [497, 289] width 28 height 28
type input "*"
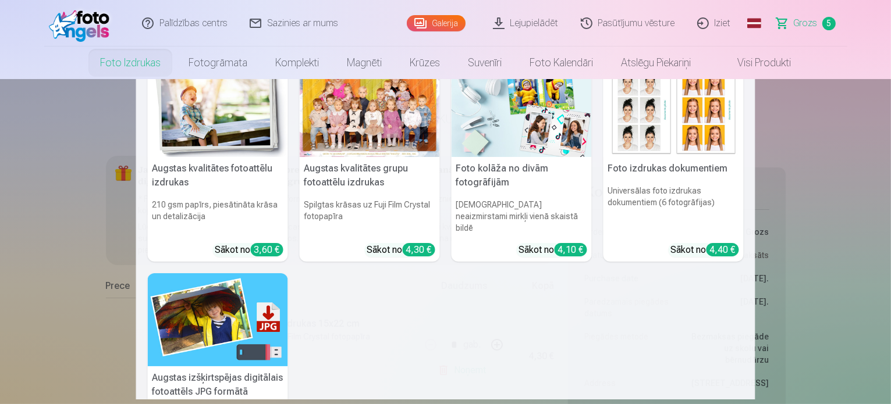
scroll to position [0, 0]
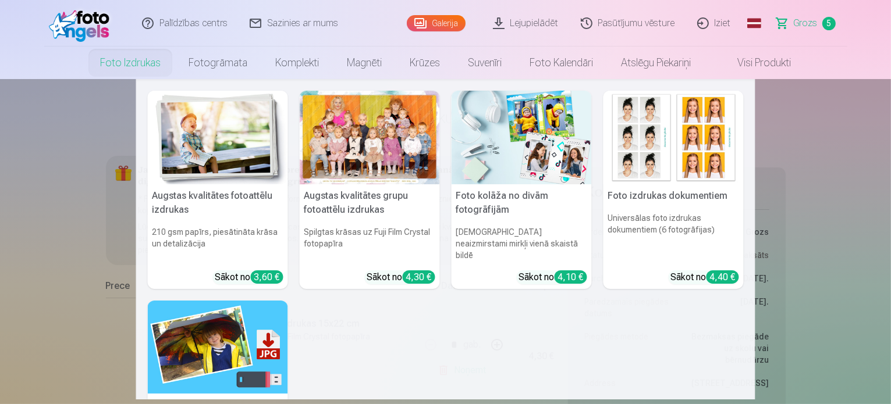
click at [518, 165] on img at bounding box center [521, 138] width 140 height 94
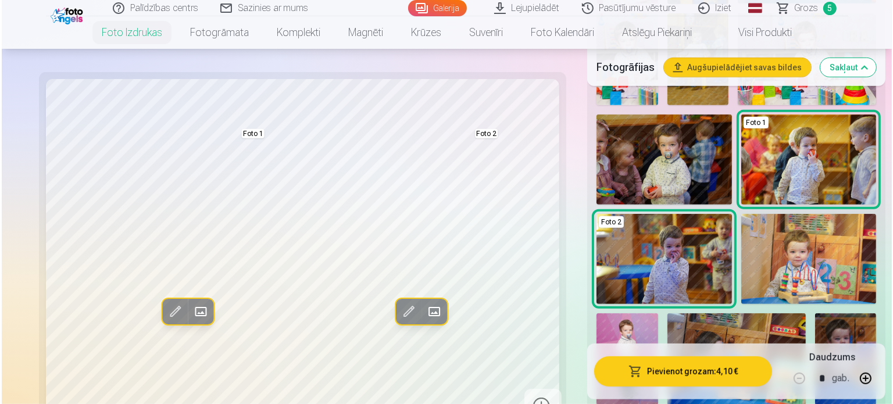
scroll to position [520, 0]
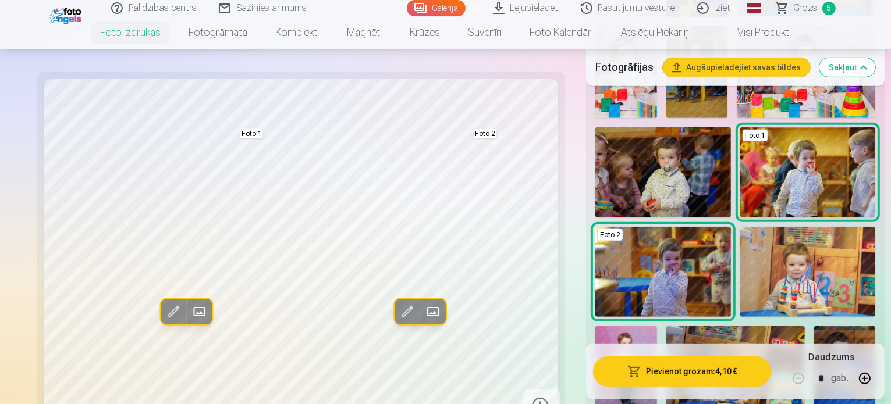
click at [740, 227] on img at bounding box center [808, 272] width 136 height 90
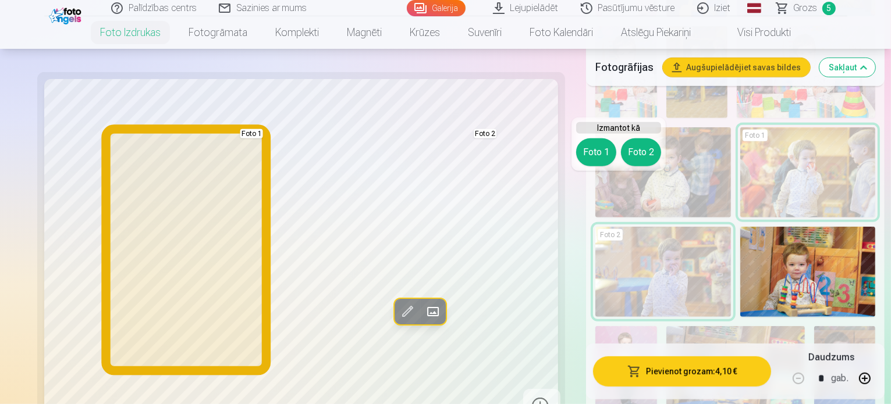
click at [598, 147] on button "Foto 1" at bounding box center [596, 152] width 40 height 28
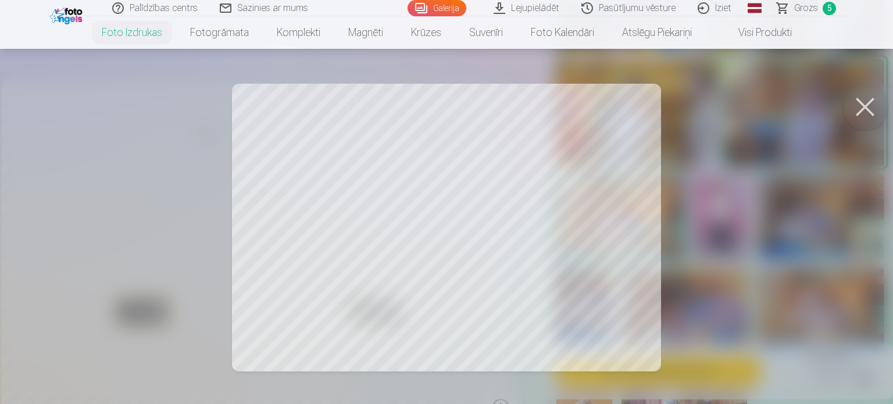
click at [863, 105] on button at bounding box center [865, 107] width 47 height 47
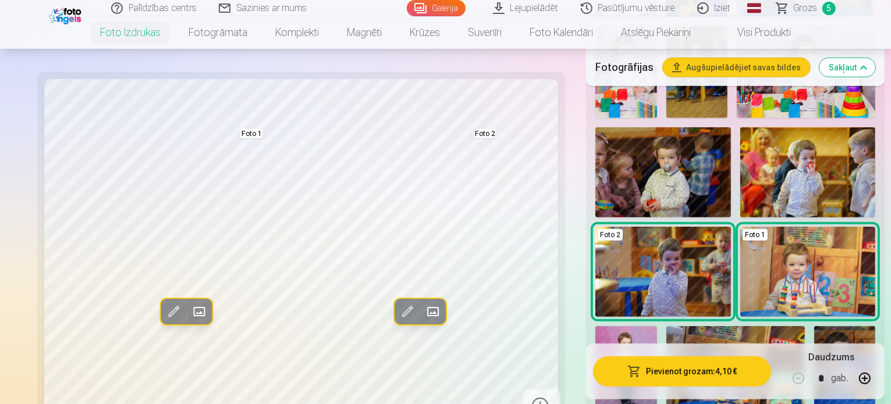
click at [164, 314] on span at bounding box center [173, 311] width 19 height 19
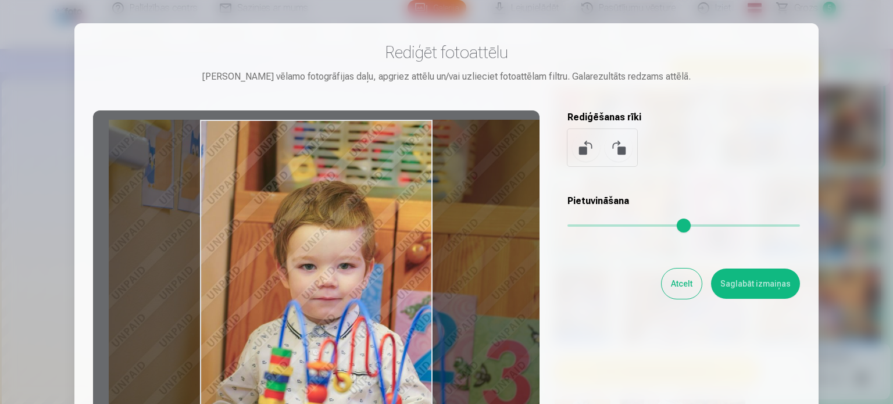
drag, startPoint x: 329, startPoint y: 299, endPoint x: 382, endPoint y: 309, distance: 53.3
click at [382, 309] on div at bounding box center [316, 293] width 447 height 365
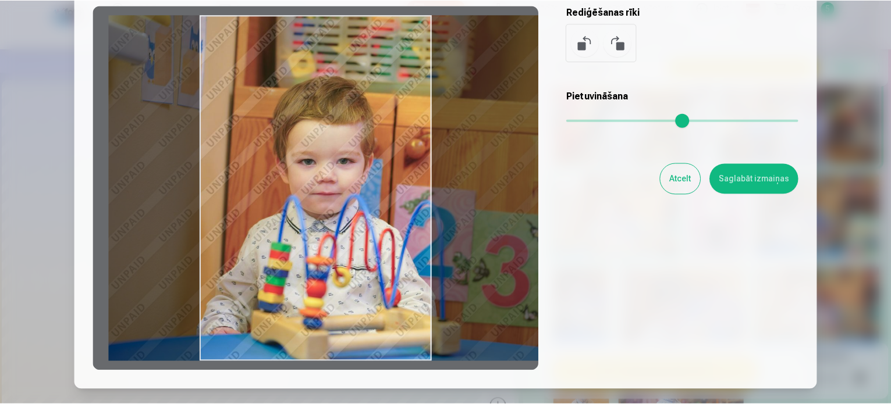
scroll to position [116, 0]
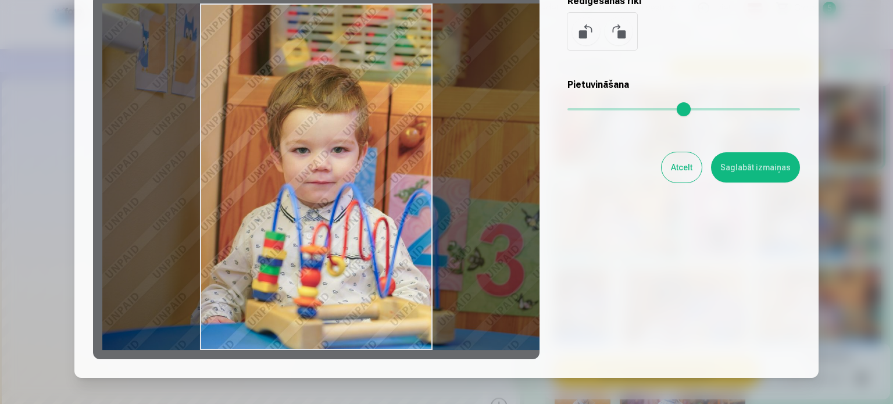
drag, startPoint x: 343, startPoint y: 244, endPoint x: 337, endPoint y: 246, distance: 6.6
click at [337, 246] on div at bounding box center [316, 176] width 447 height 365
click at [743, 173] on button "Saglabāt izmaiņas" at bounding box center [755, 167] width 89 height 30
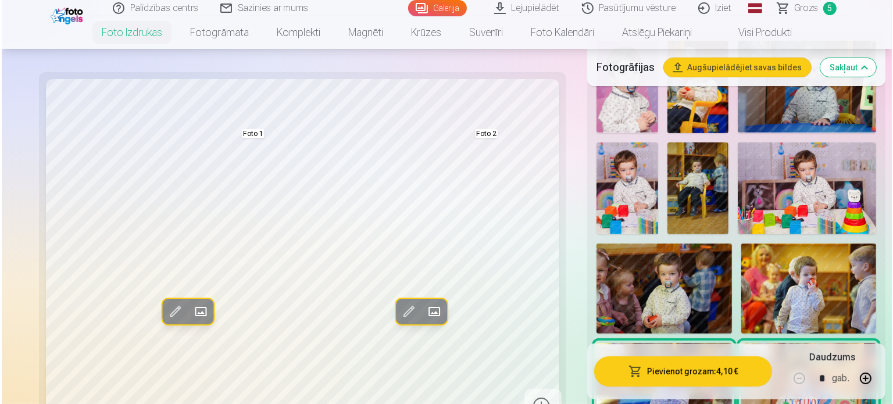
scroll to position [462, 0]
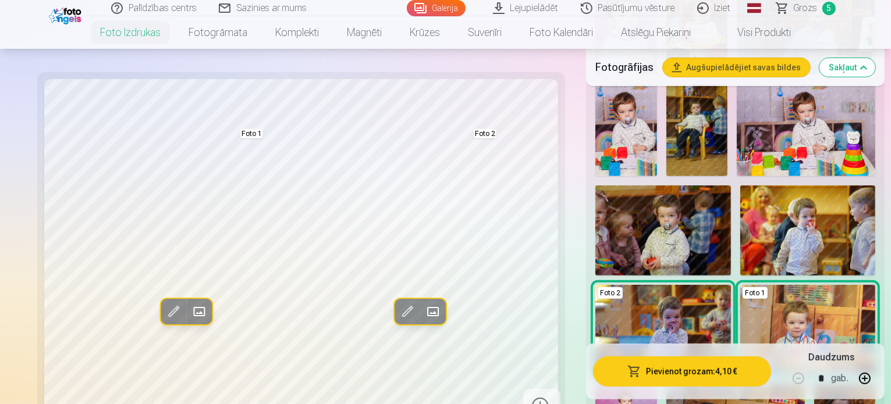
click at [397, 311] on span at bounding box center [406, 311] width 19 height 19
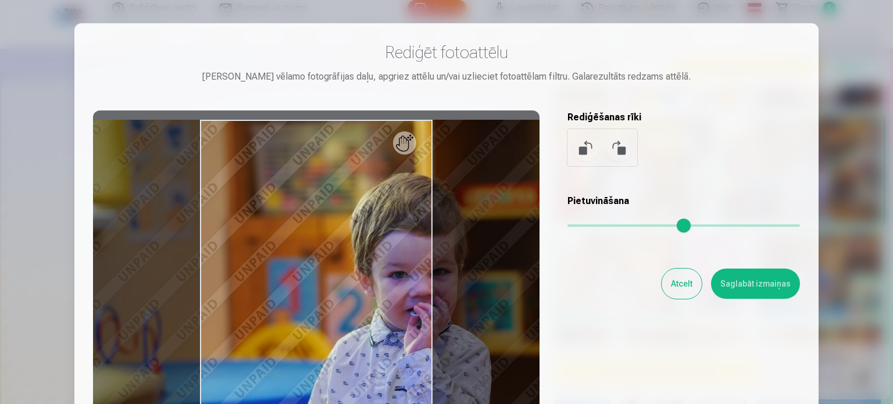
drag, startPoint x: 582, startPoint y: 226, endPoint x: 588, endPoint y: 226, distance: 6.4
click at [588, 226] on input "range" at bounding box center [684, 226] width 233 height 2
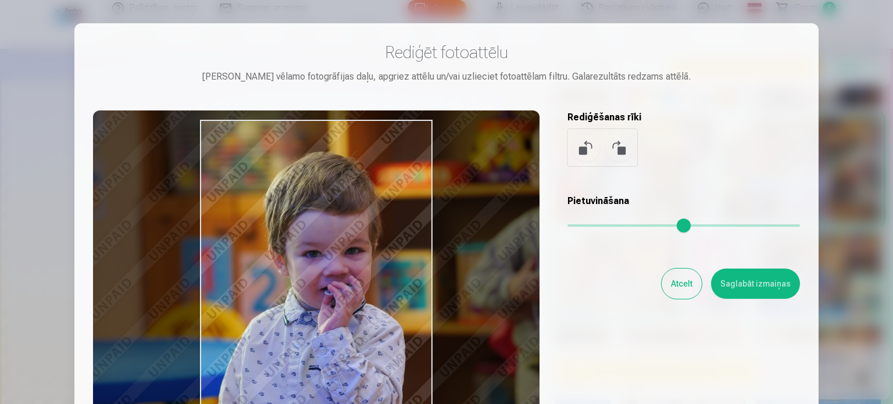
drag, startPoint x: 361, startPoint y: 275, endPoint x: 275, endPoint y: 254, distance: 88.6
click at [275, 254] on div at bounding box center [316, 293] width 447 height 365
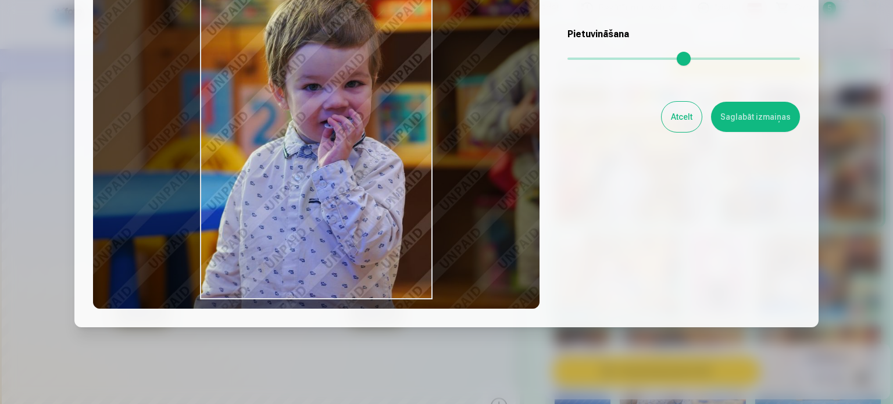
scroll to position [175, 0]
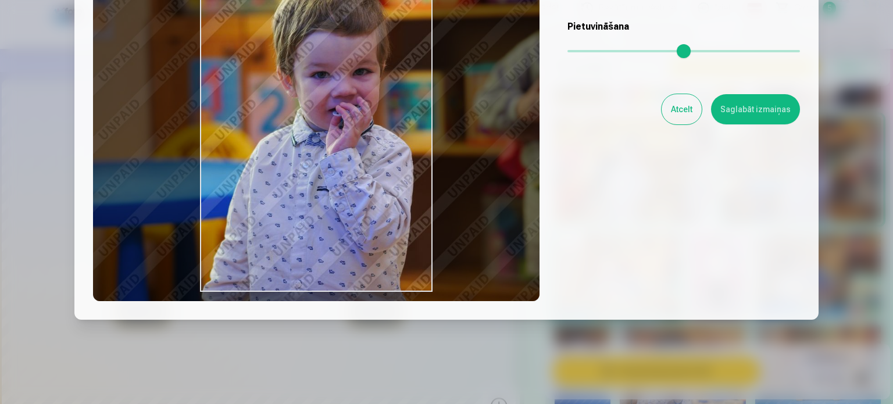
drag, startPoint x: 293, startPoint y: 177, endPoint x: 297, endPoint y: 172, distance: 6.6
click at [297, 172] on div at bounding box center [316, 118] width 447 height 365
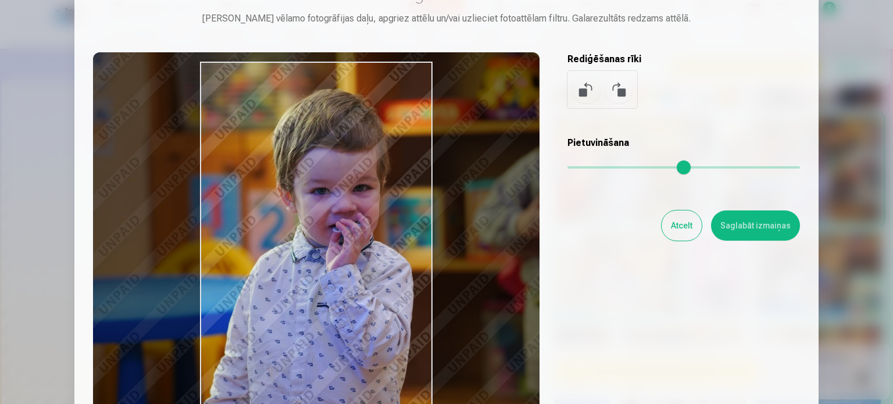
scroll to position [116, 0]
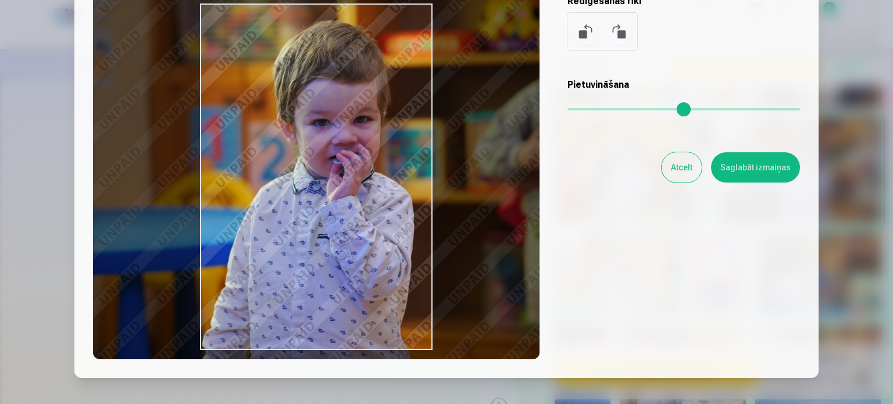
type input "****"
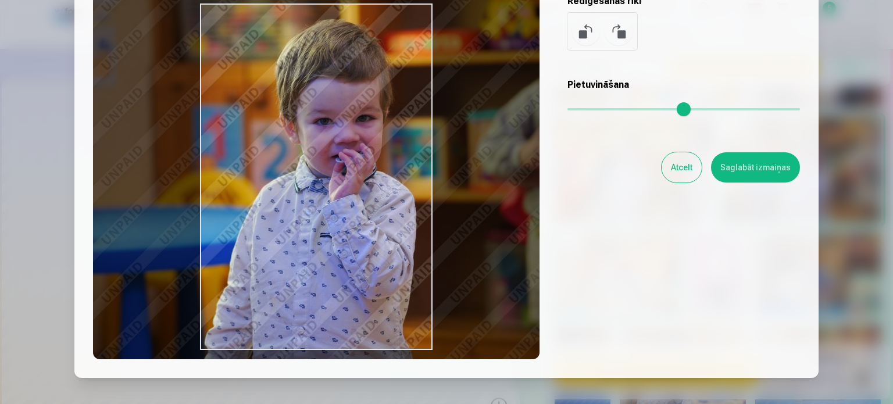
drag, startPoint x: 360, startPoint y: 219, endPoint x: 363, endPoint y: 207, distance: 12.0
click at [363, 207] on div at bounding box center [316, 176] width 447 height 365
click at [741, 168] on button "Saglabāt izmaiņas" at bounding box center [755, 167] width 89 height 30
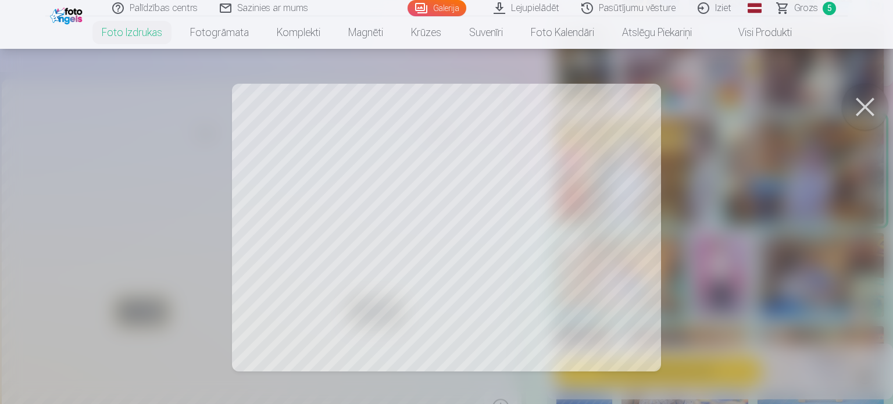
click at [337, 241] on div at bounding box center [446, 202] width 893 height 404
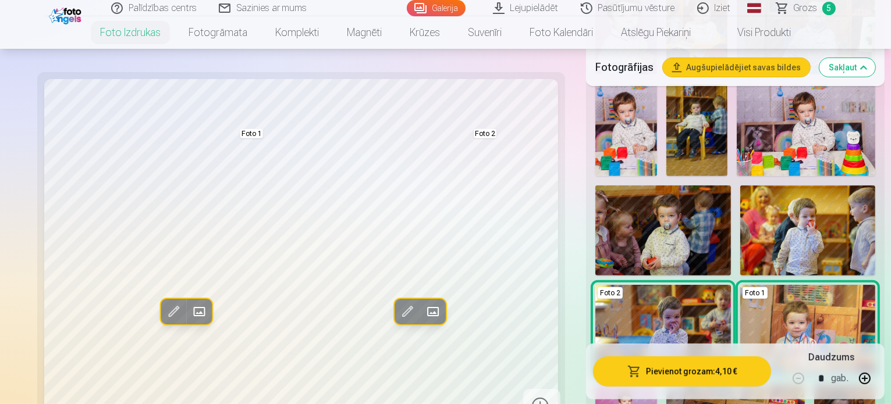
click at [164, 309] on span at bounding box center [173, 311] width 19 height 19
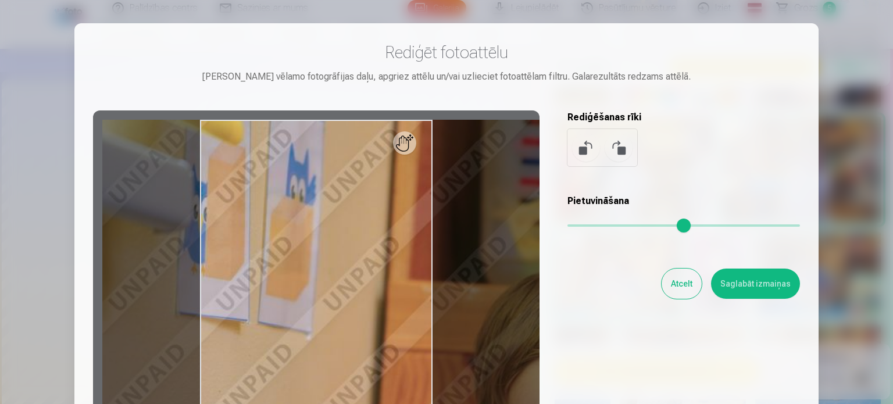
drag, startPoint x: 575, startPoint y: 221, endPoint x: 658, endPoint y: 225, distance: 82.7
click at [658, 225] on input "range" at bounding box center [684, 226] width 233 height 2
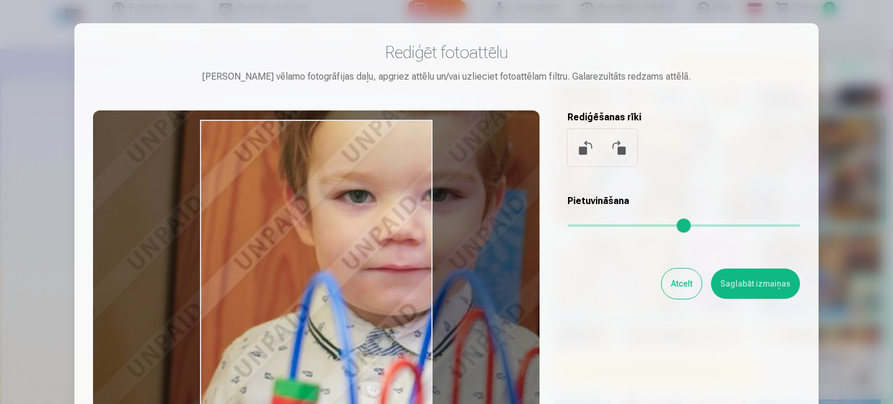
drag, startPoint x: 329, startPoint y: 369, endPoint x: 177, endPoint y: 141, distance: 274.4
click at [131, 111] on div at bounding box center [316, 293] width 447 height 365
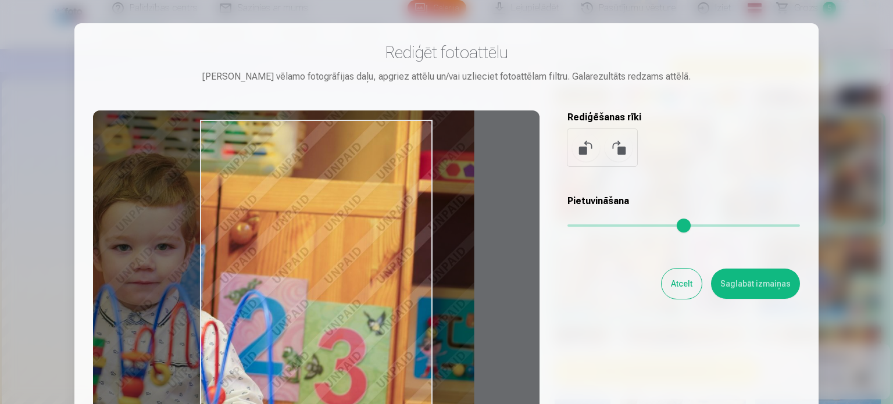
drag, startPoint x: 653, startPoint y: 225, endPoint x: 580, endPoint y: 236, distance: 74.1
click at [580, 227] on input "range" at bounding box center [684, 226] width 233 height 2
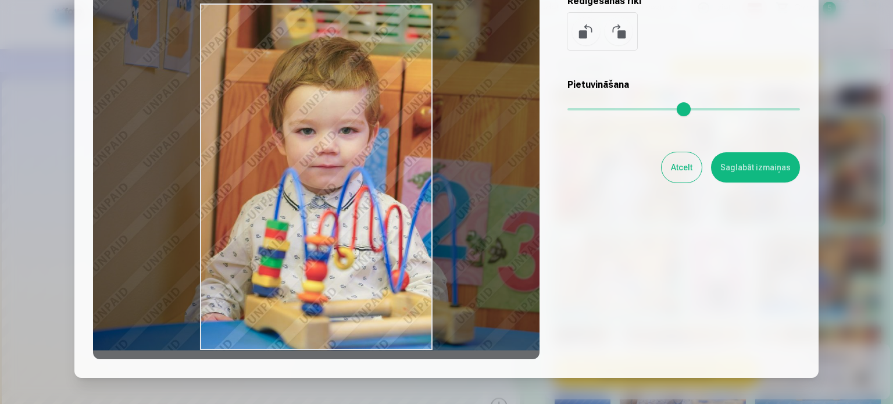
drag, startPoint x: 286, startPoint y: 215, endPoint x: 470, endPoint y: 181, distance: 186.9
click at [470, 181] on div at bounding box center [316, 176] width 447 height 365
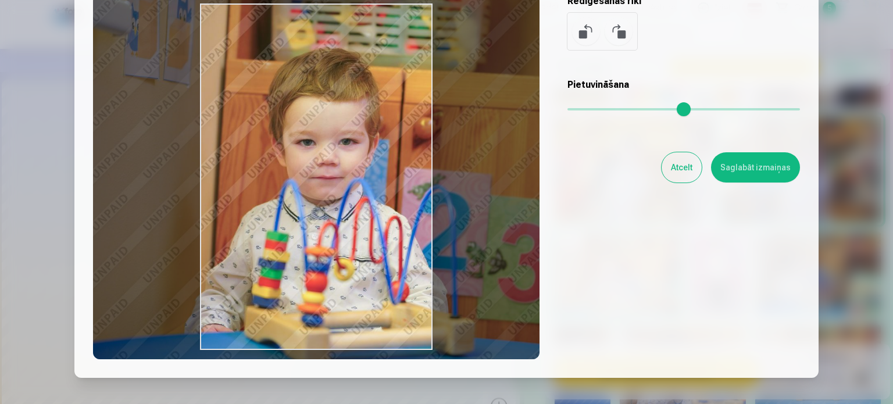
click at [579, 108] on input "range" at bounding box center [684, 109] width 233 height 2
click at [579, 110] on input "range" at bounding box center [684, 109] width 233 height 2
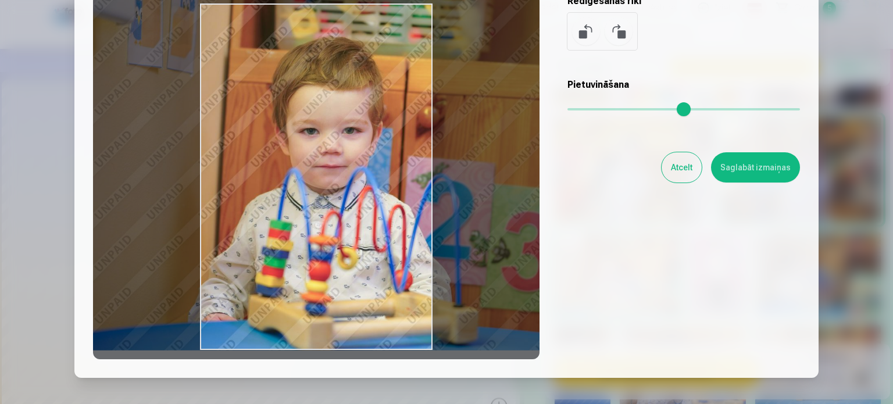
drag, startPoint x: 340, startPoint y: 253, endPoint x: 343, endPoint y: 205, distance: 47.8
click at [343, 205] on div at bounding box center [316, 176] width 447 height 365
type input "****"
click at [771, 173] on button "Saglabāt izmaiņas" at bounding box center [755, 167] width 89 height 30
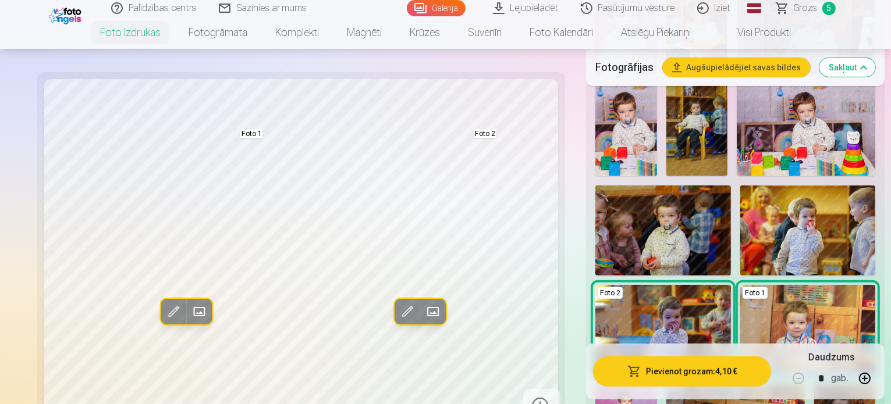
click at [645, 376] on button "Pievienot grozam : 4,10 €" at bounding box center [682, 372] width 178 height 30
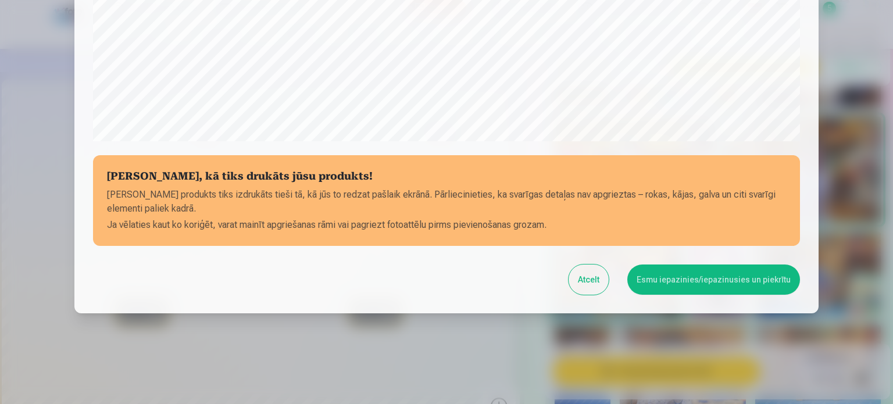
scroll to position [433, 0]
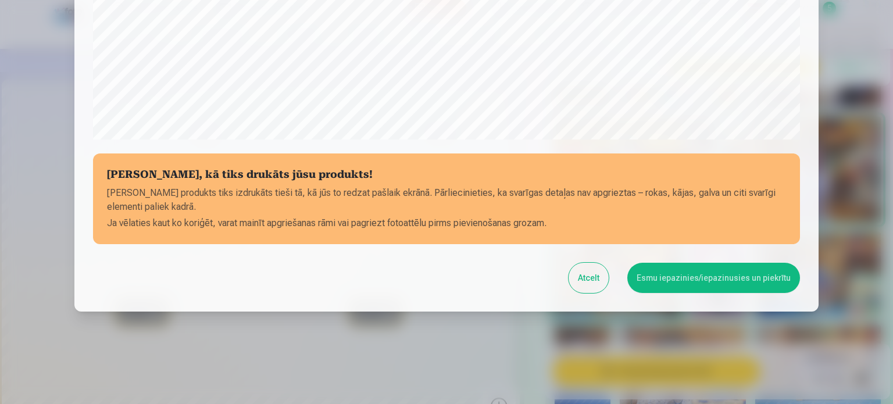
click at [703, 277] on button "Esmu iepazinies/iepazinusies un piekrītu" at bounding box center [714, 278] width 173 height 30
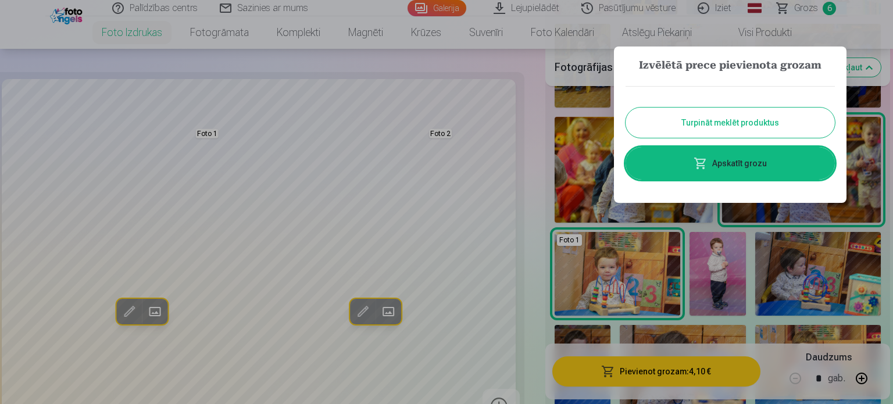
click at [728, 162] on link "Apskatīt grozu" at bounding box center [730, 163] width 209 height 33
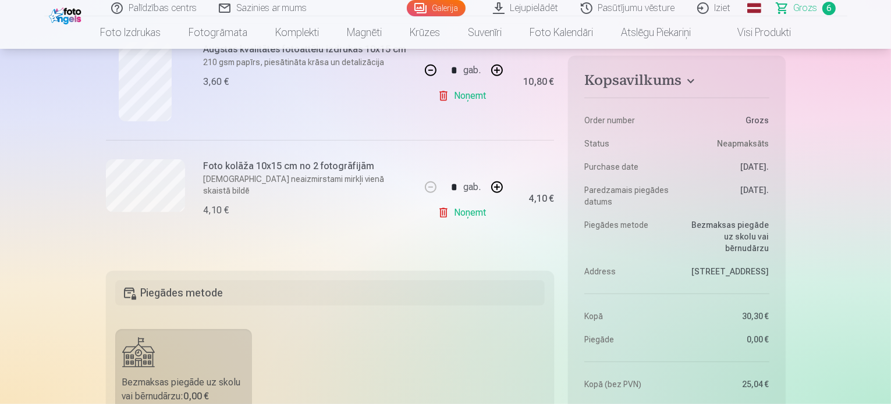
scroll to position [873, 0]
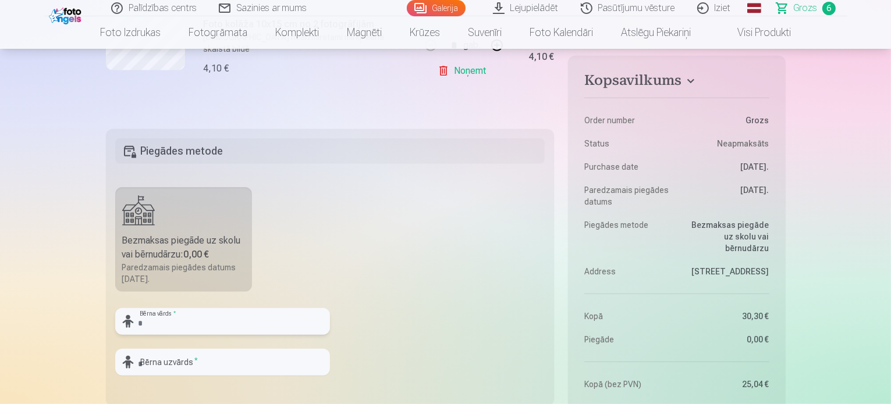
click at [201, 322] on input "text" at bounding box center [222, 321] width 215 height 27
type input "*******"
click at [207, 362] on input "text" at bounding box center [222, 362] width 215 height 27
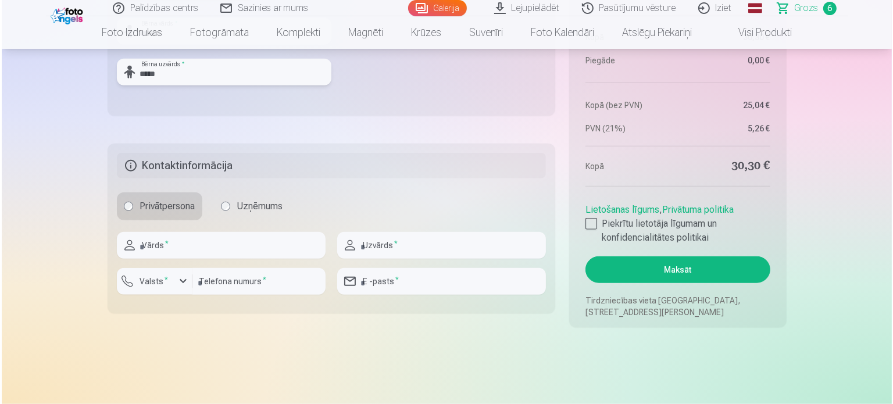
scroll to position [1163, 0]
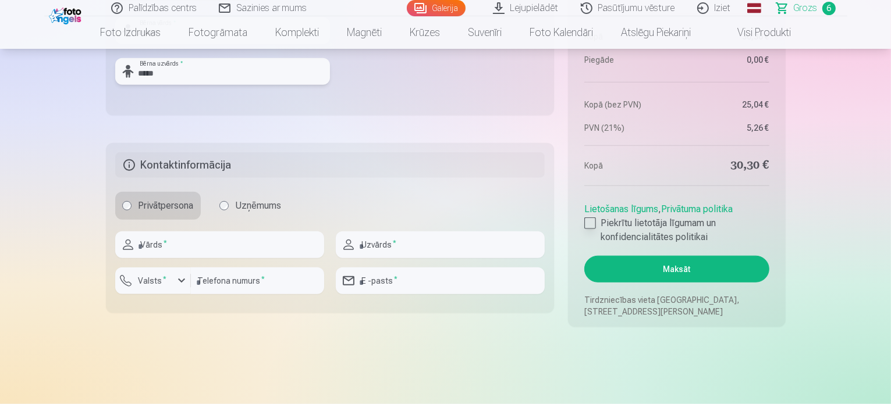
type input "*****"
click at [589, 223] on div at bounding box center [590, 224] width 12 height 12
click at [188, 248] on input "text" at bounding box center [219, 245] width 209 height 27
type input "******"
click at [437, 249] on input "text" at bounding box center [440, 245] width 209 height 27
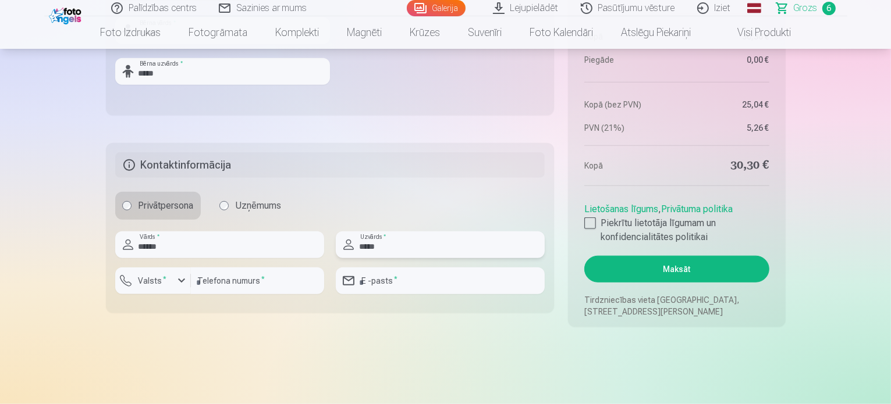
type input "*****"
click at [257, 274] on input "number" at bounding box center [257, 281] width 133 height 27
click at [177, 286] on div "button" at bounding box center [182, 281] width 14 height 14
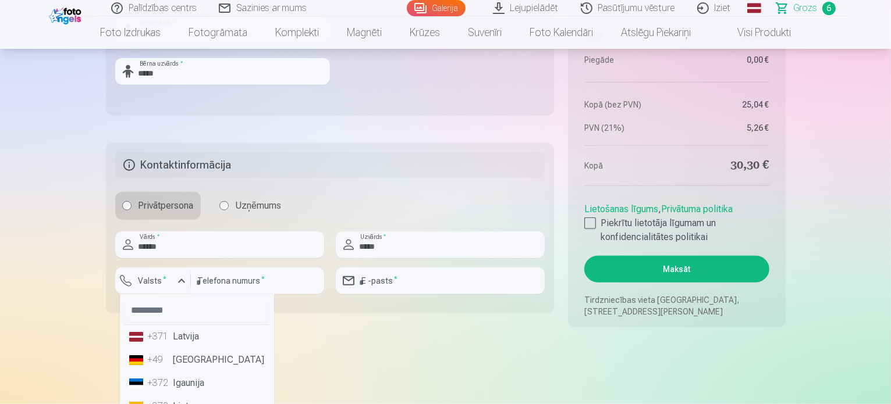
click at [177, 339] on li "+371 Latvija" at bounding box center [196, 336] width 145 height 23
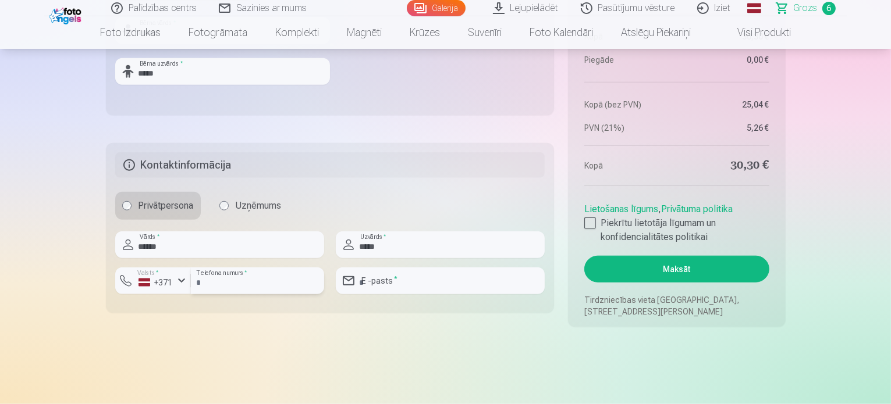
click at [244, 286] on input "number" at bounding box center [257, 281] width 133 height 27
type input "********"
click at [464, 286] on input "email" at bounding box center [440, 281] width 209 height 27
type input "**********"
click at [673, 272] on button "Maksāt" at bounding box center [676, 269] width 184 height 27
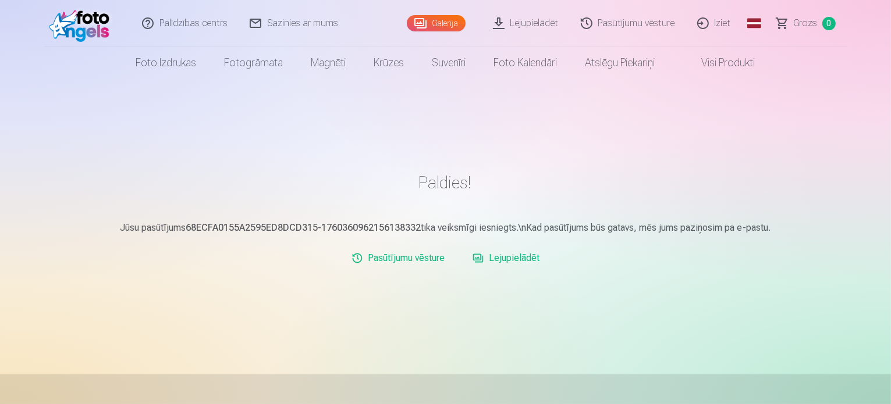
click at [535, 23] on link "Lejupielādēt" at bounding box center [526, 23] width 88 height 47
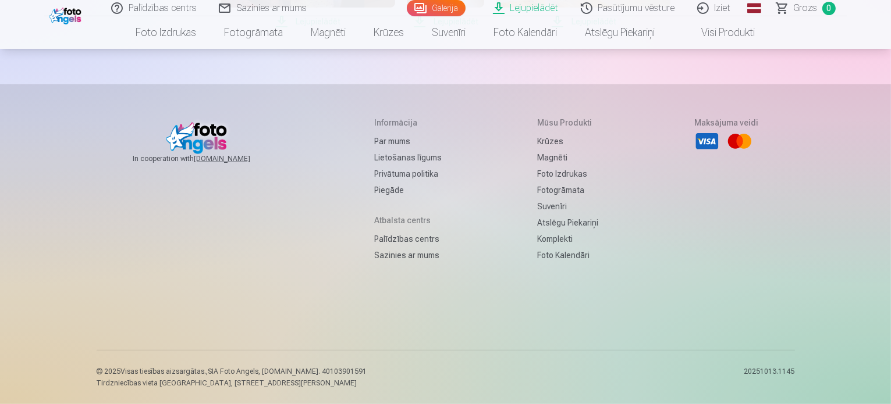
scroll to position [582, 0]
click at [643, 6] on link "Pasūtījumu vēsture" at bounding box center [628, 8] width 116 height 16
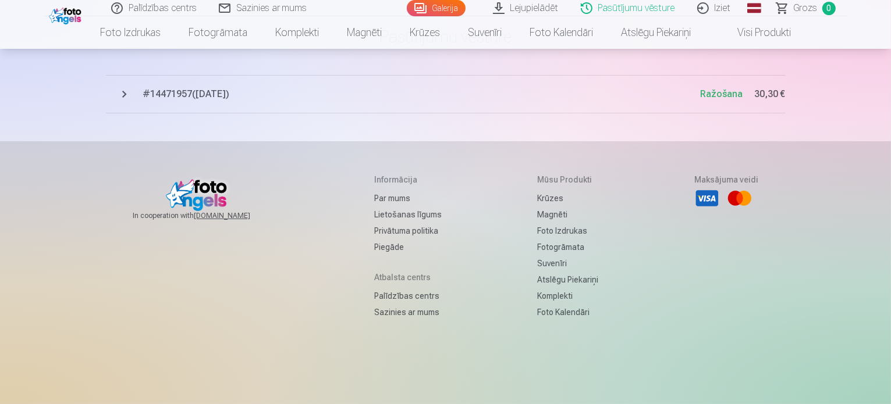
scroll to position [116, 0]
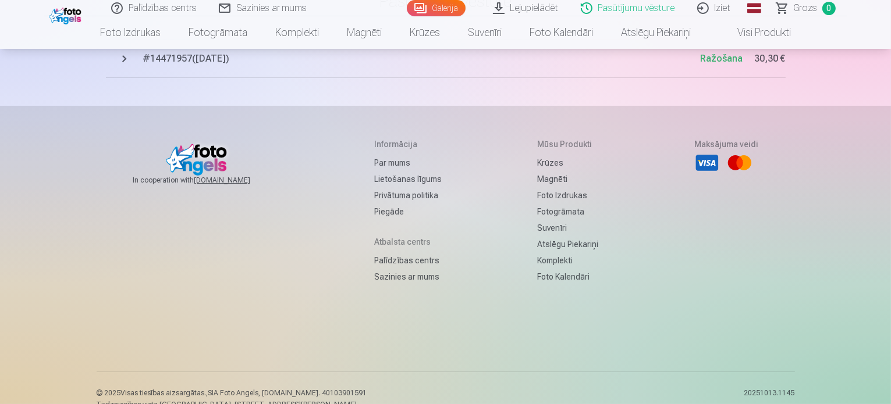
click at [125, 59] on button "# 14471957 ( [DATE] ) Ražošana 30,30 €" at bounding box center [445, 59] width 679 height 38
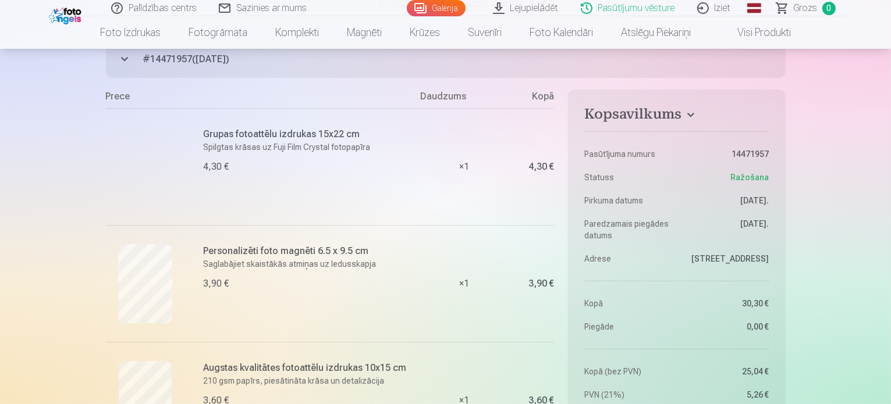
click at [158, 163] on div at bounding box center [145, 166] width 79 height 79
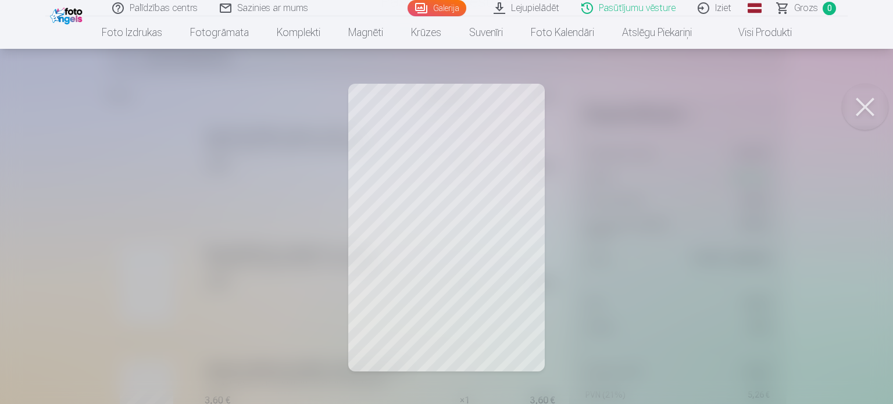
click at [867, 106] on button at bounding box center [865, 107] width 47 height 47
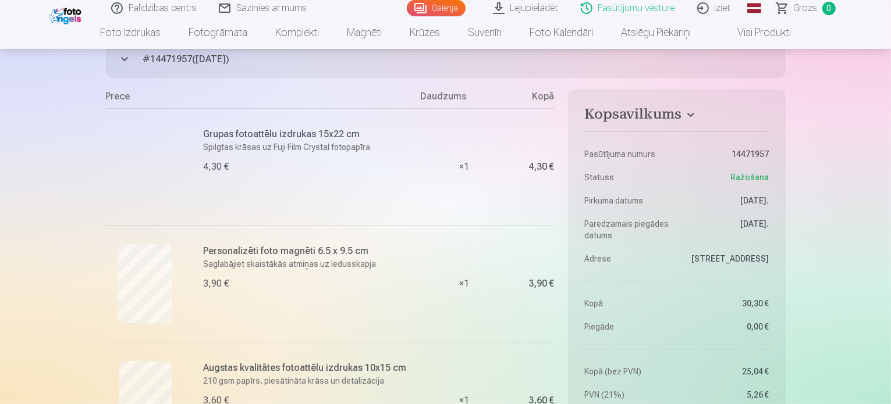
click at [524, 9] on link "Lejupielādēt" at bounding box center [526, 8] width 88 height 16
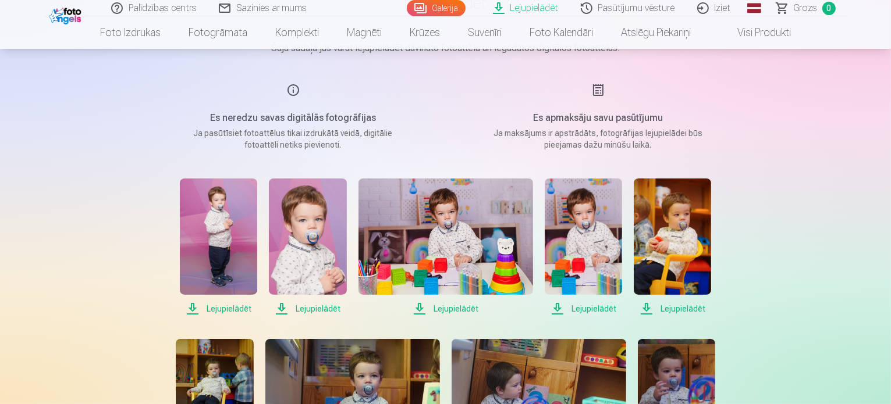
scroll to position [116, 0]
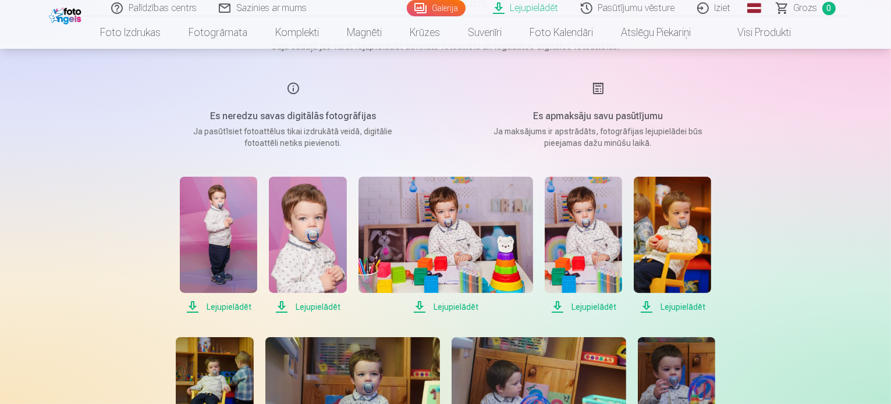
click at [227, 309] on span "Lejupielādēt" at bounding box center [218, 307] width 77 height 14
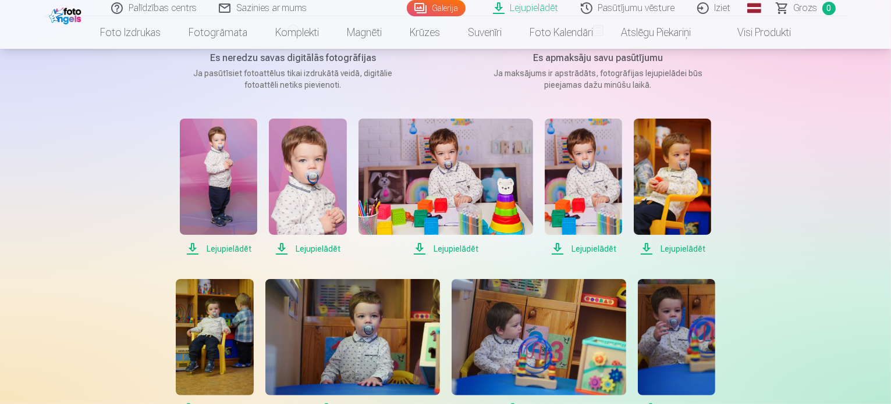
scroll to position [0, 0]
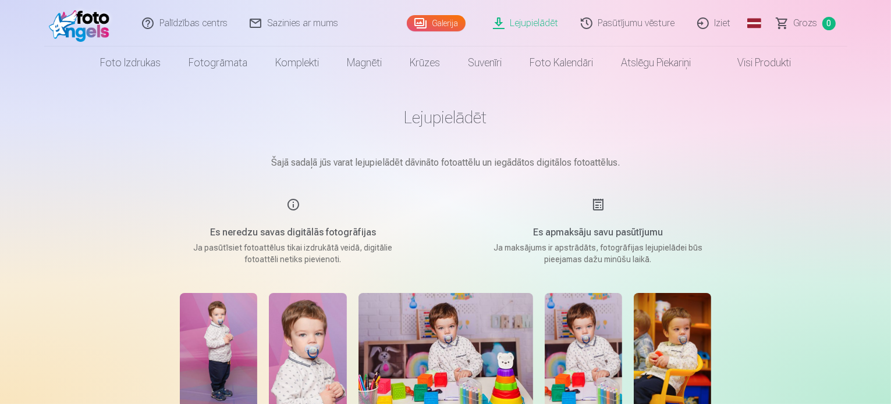
click at [447, 23] on link "Galerija" at bounding box center [436, 23] width 59 height 16
